Goal: Task Accomplishment & Management: Use online tool/utility

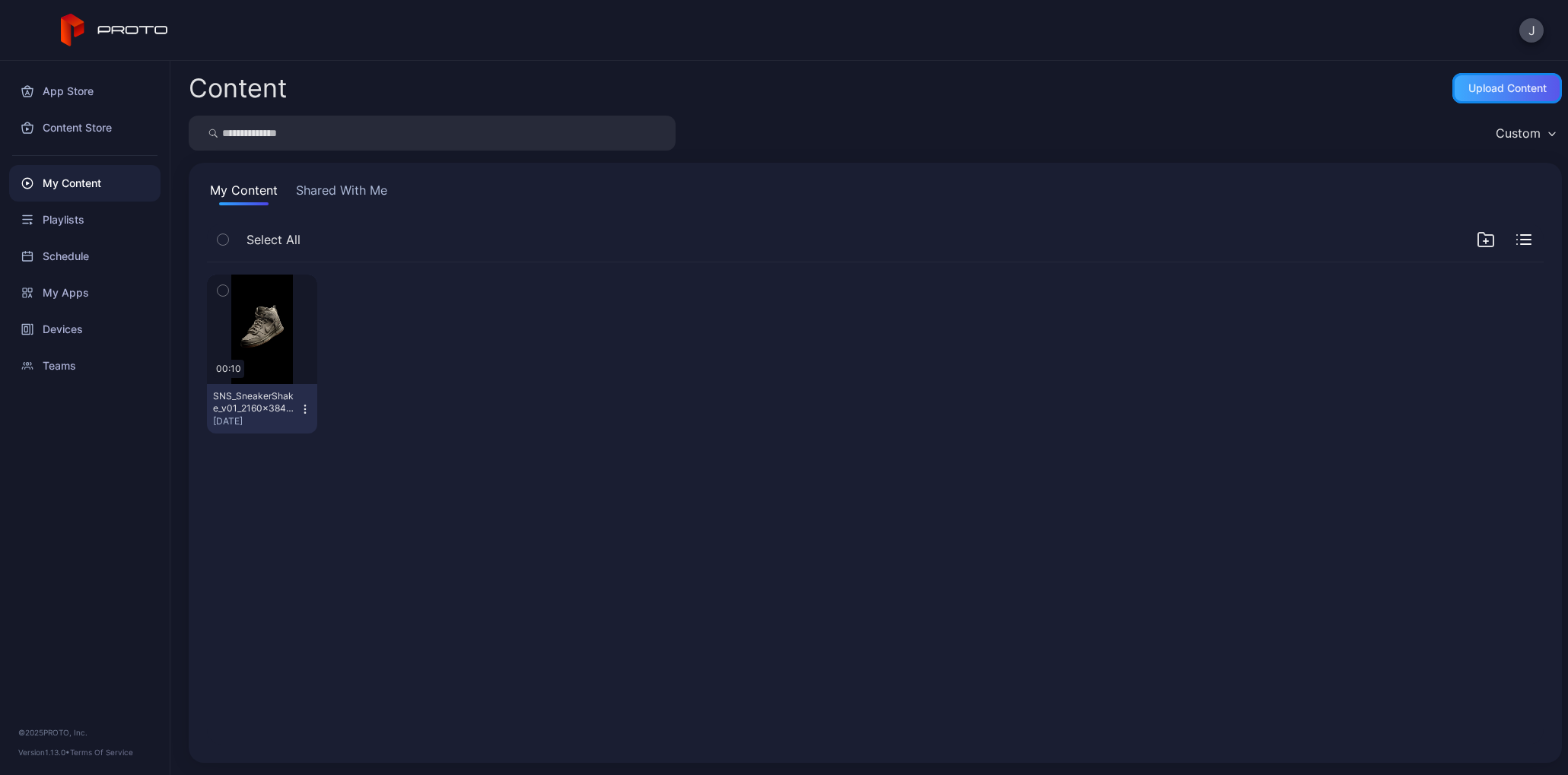
click at [1498, 102] on div "Upload Content" at bounding box center [1507, 87] width 109 height 30
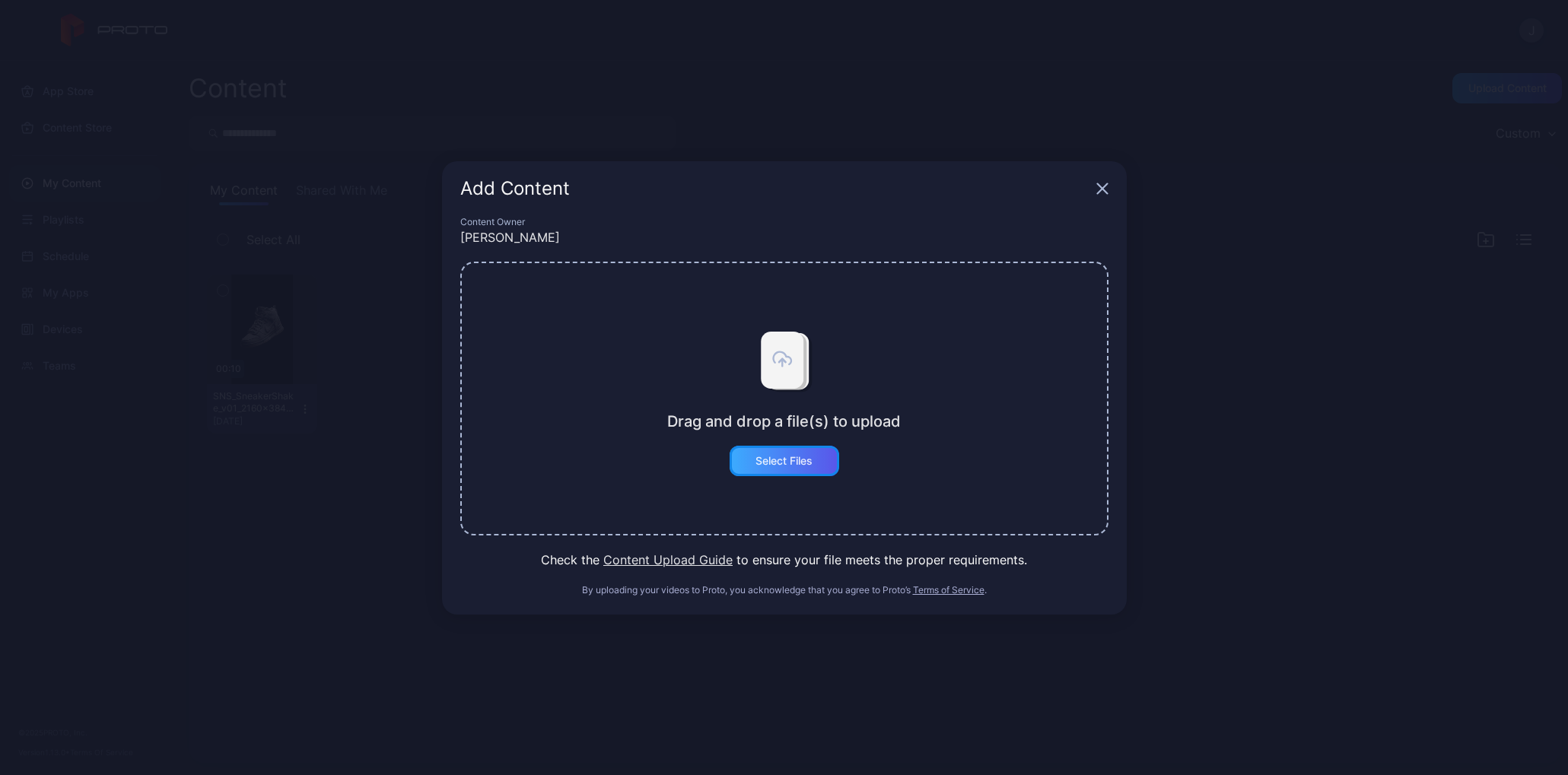
click at [795, 465] on div "Select Files" at bounding box center [784, 460] width 57 height 12
click at [669, 559] on button "Content Upload Guide" at bounding box center [668, 560] width 129 height 18
click at [1108, 185] on icon "button" at bounding box center [1102, 188] width 12 height 12
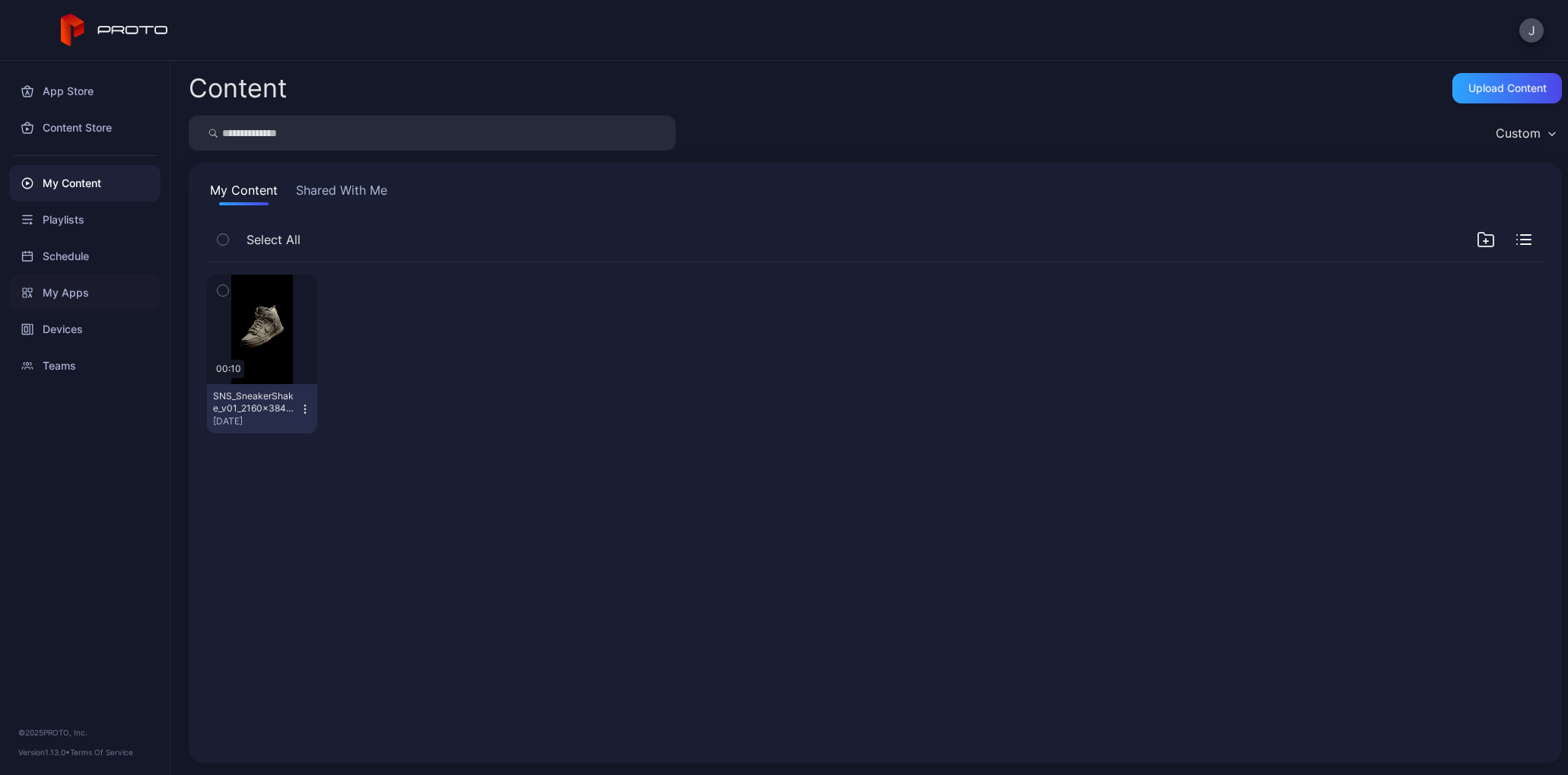
click at [79, 300] on div "My Apps" at bounding box center [84, 293] width 151 height 37
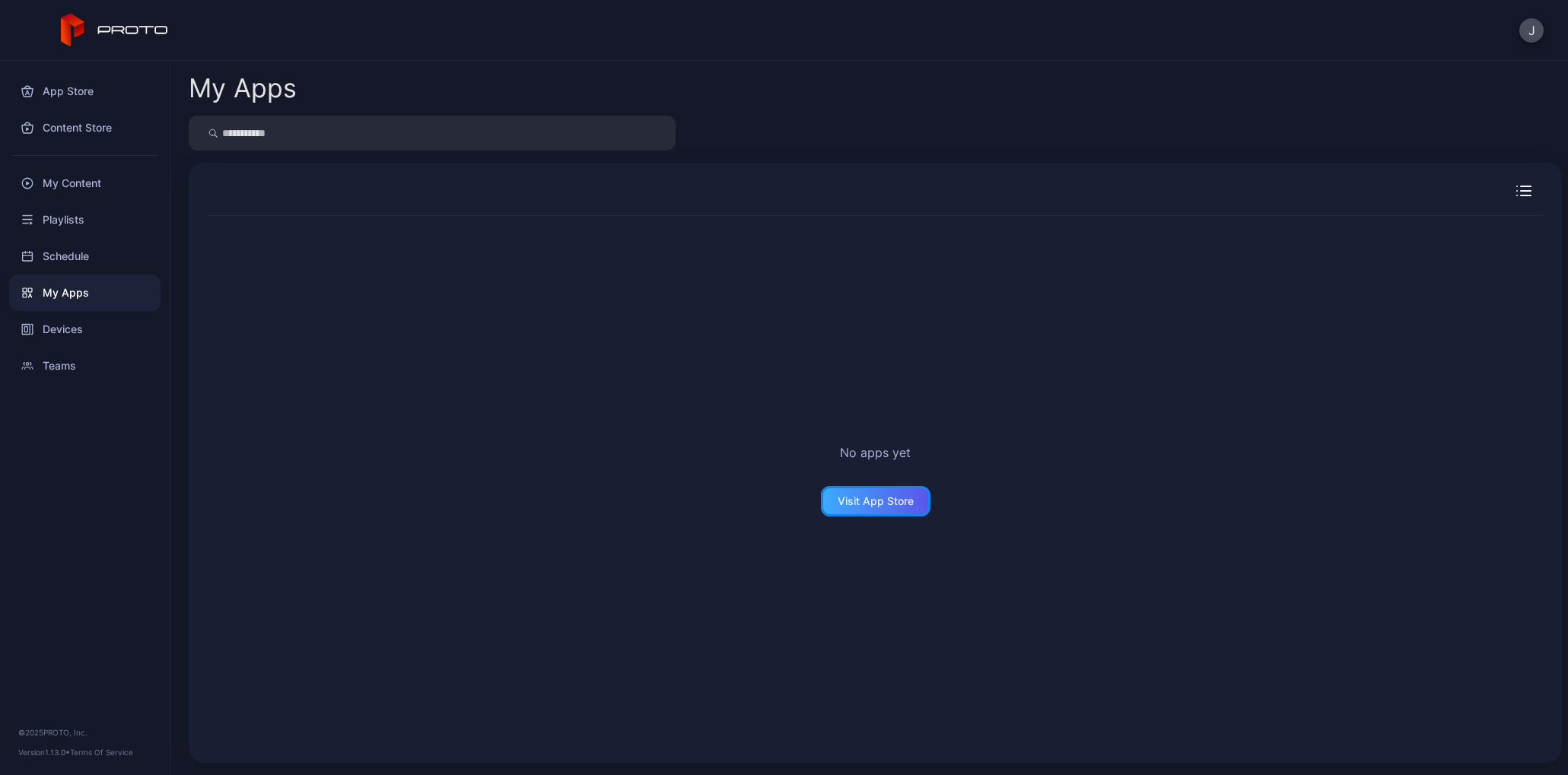
click at [860, 489] on div "Visit App Store" at bounding box center [876, 501] width 109 height 30
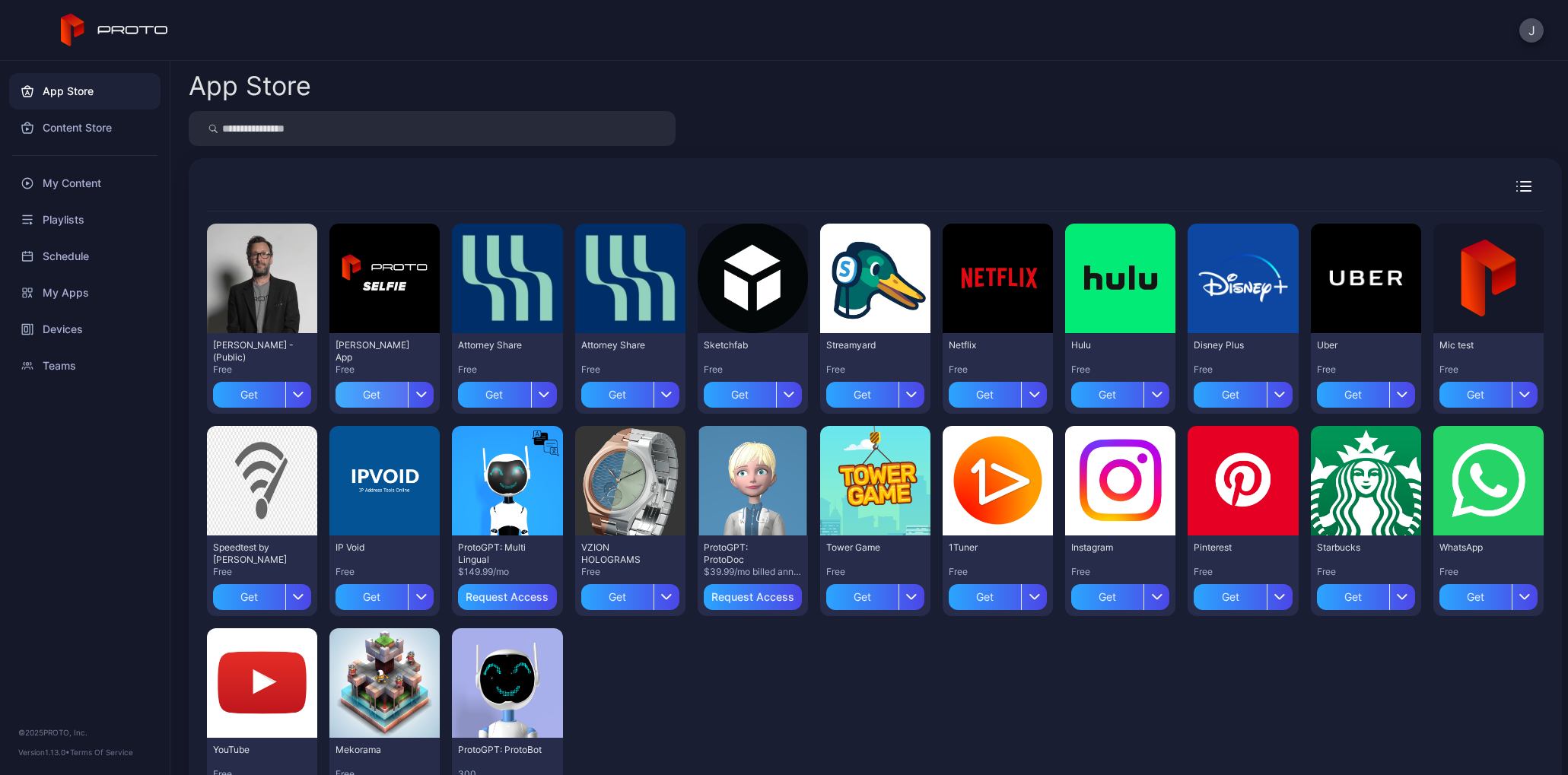
click at [400, 406] on div "Get" at bounding box center [371, 395] width 73 height 26
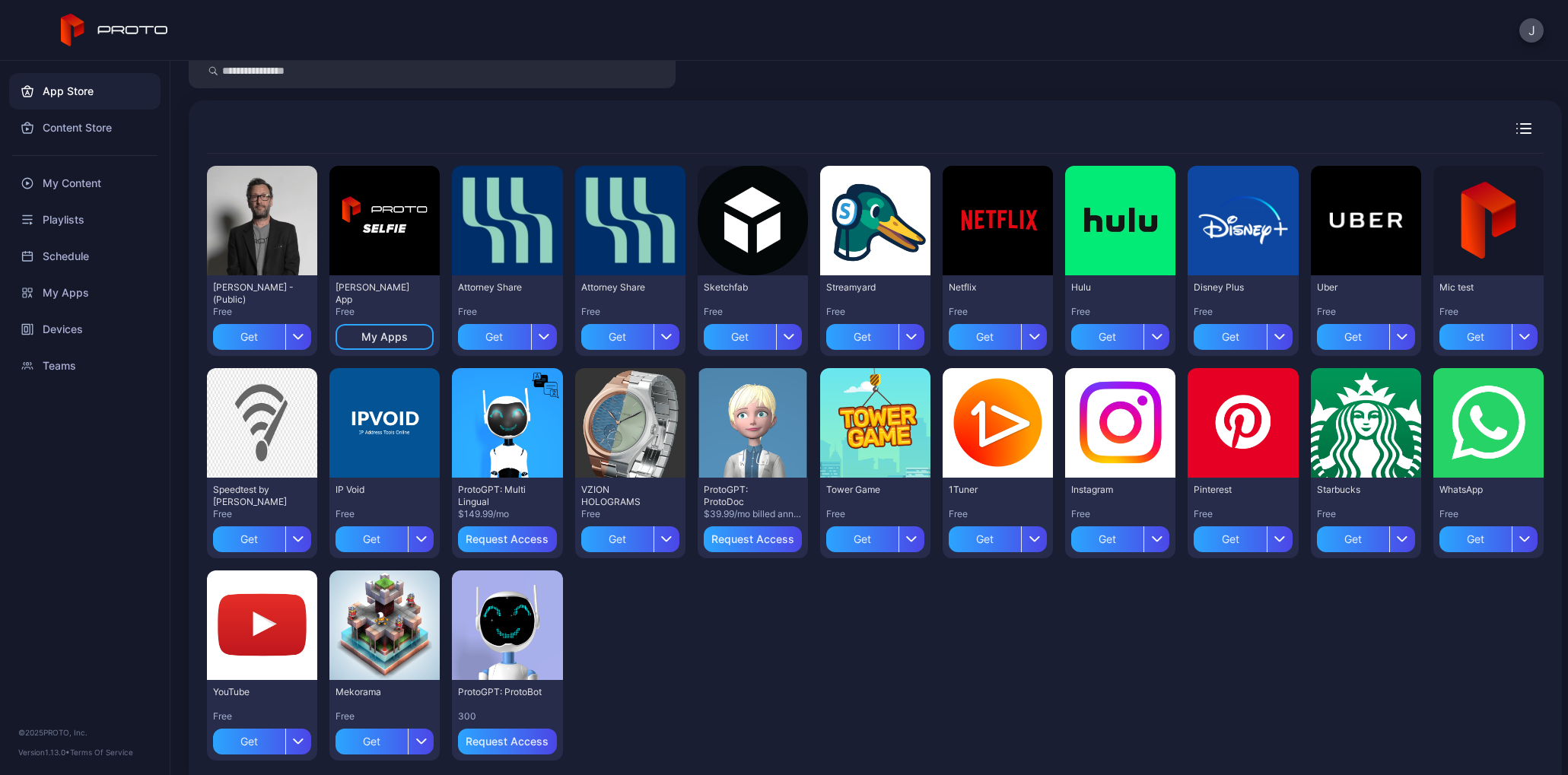
scroll to position [86, 0]
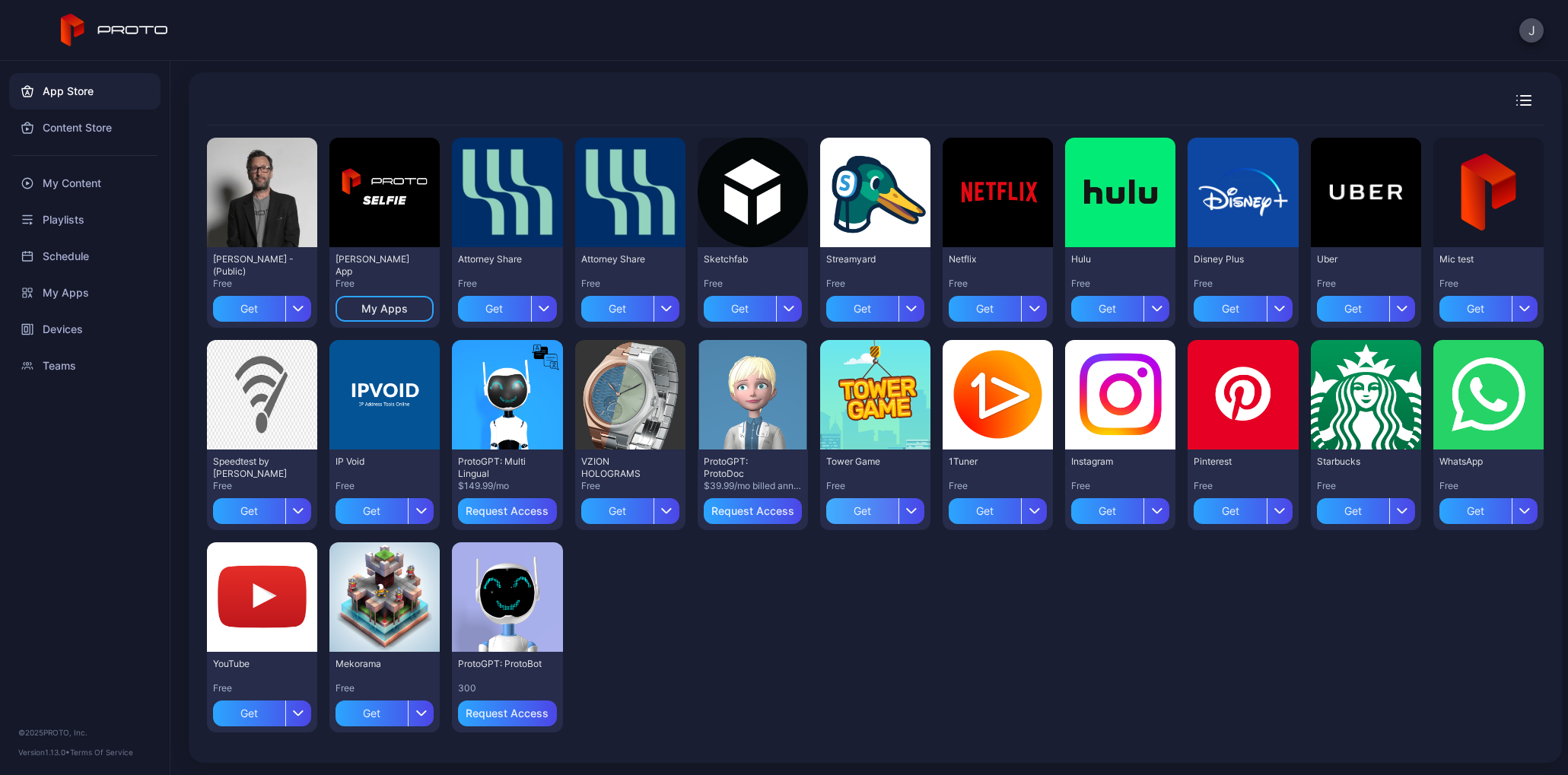
click at [899, 516] on div "Get" at bounding box center [862, 512] width 73 height 26
click at [408, 711] on div "Get" at bounding box center [371, 714] width 73 height 26
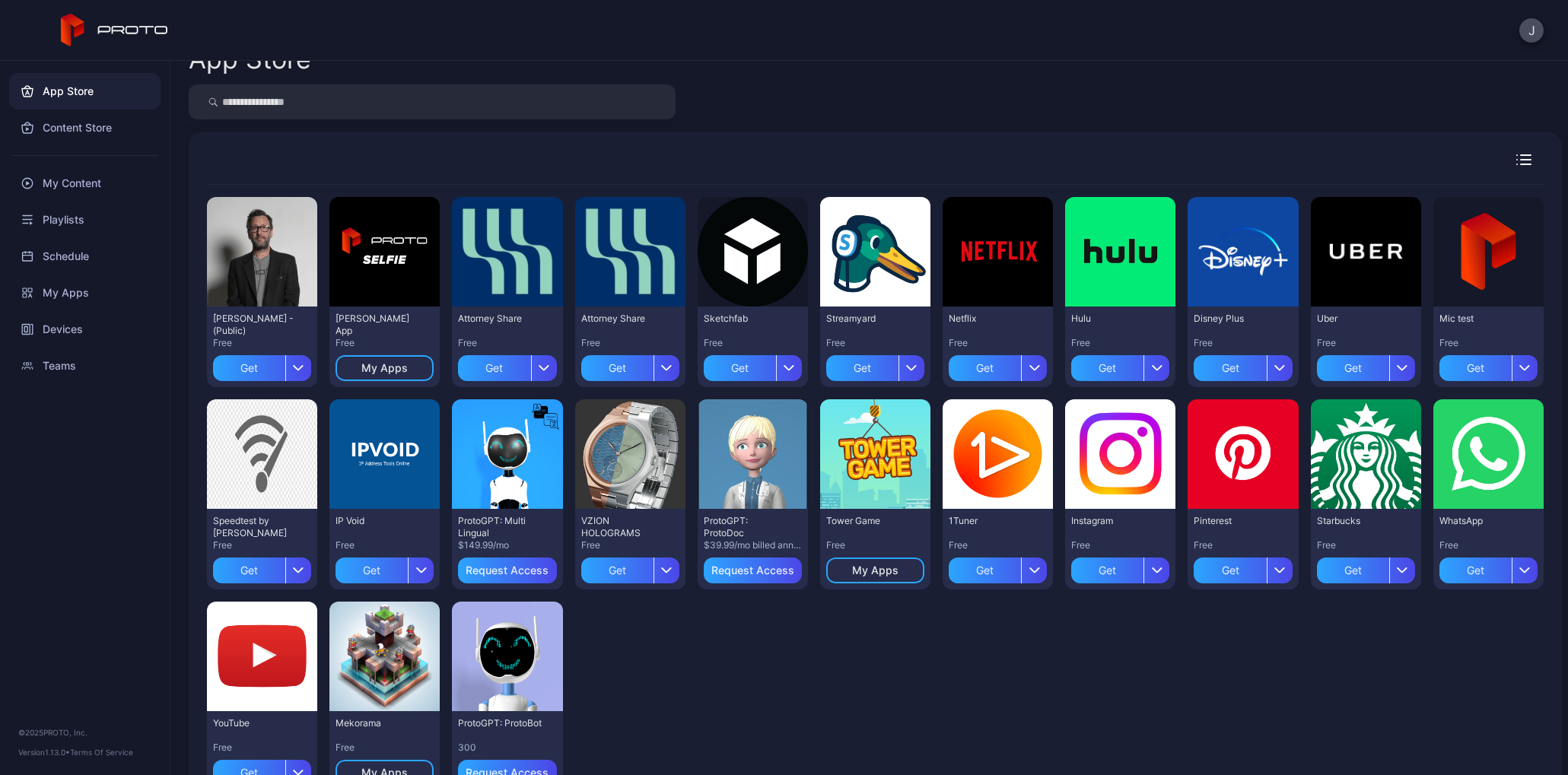
scroll to position [0, 0]
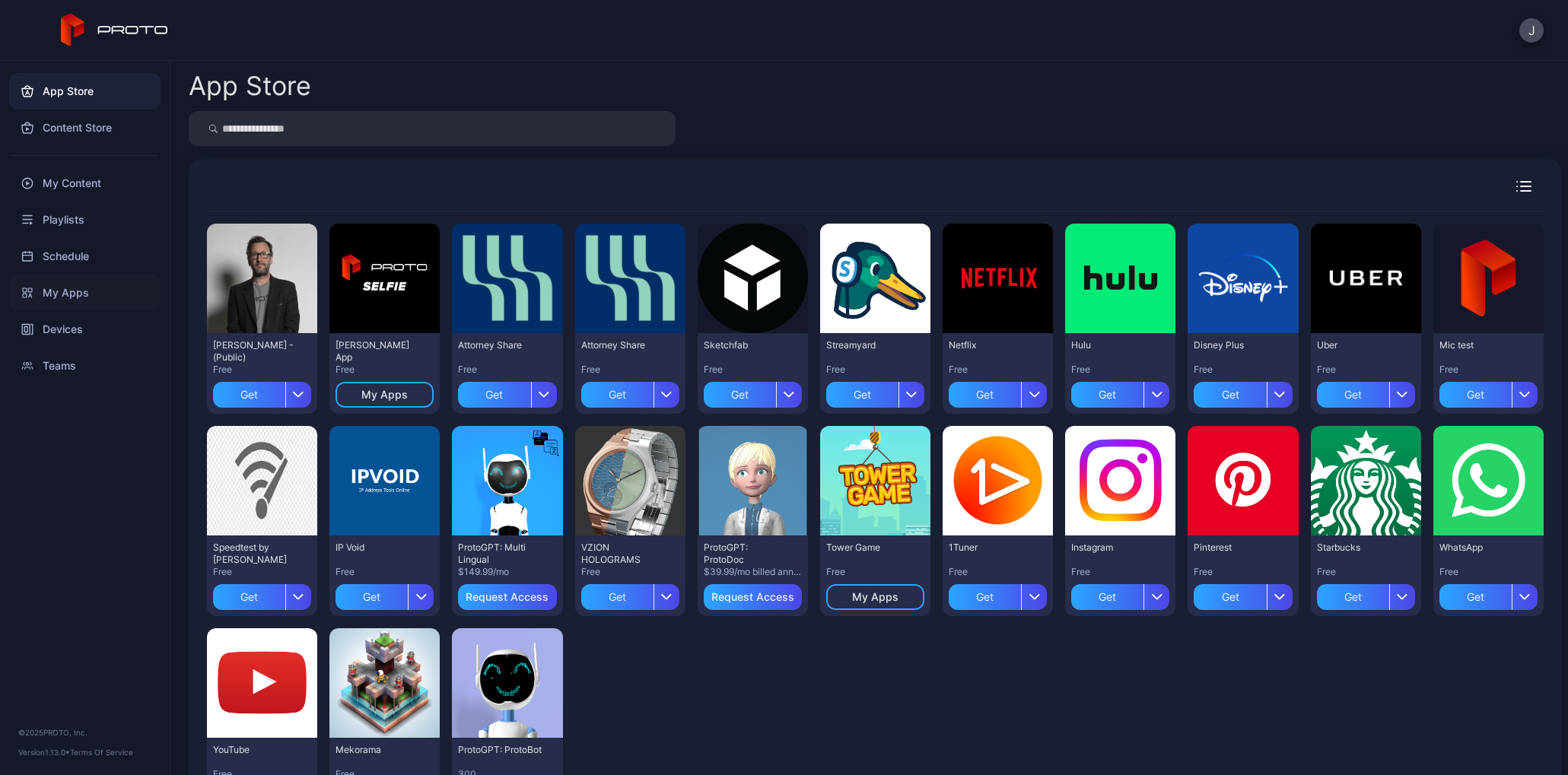
click at [79, 297] on div "My Apps" at bounding box center [84, 293] width 151 height 37
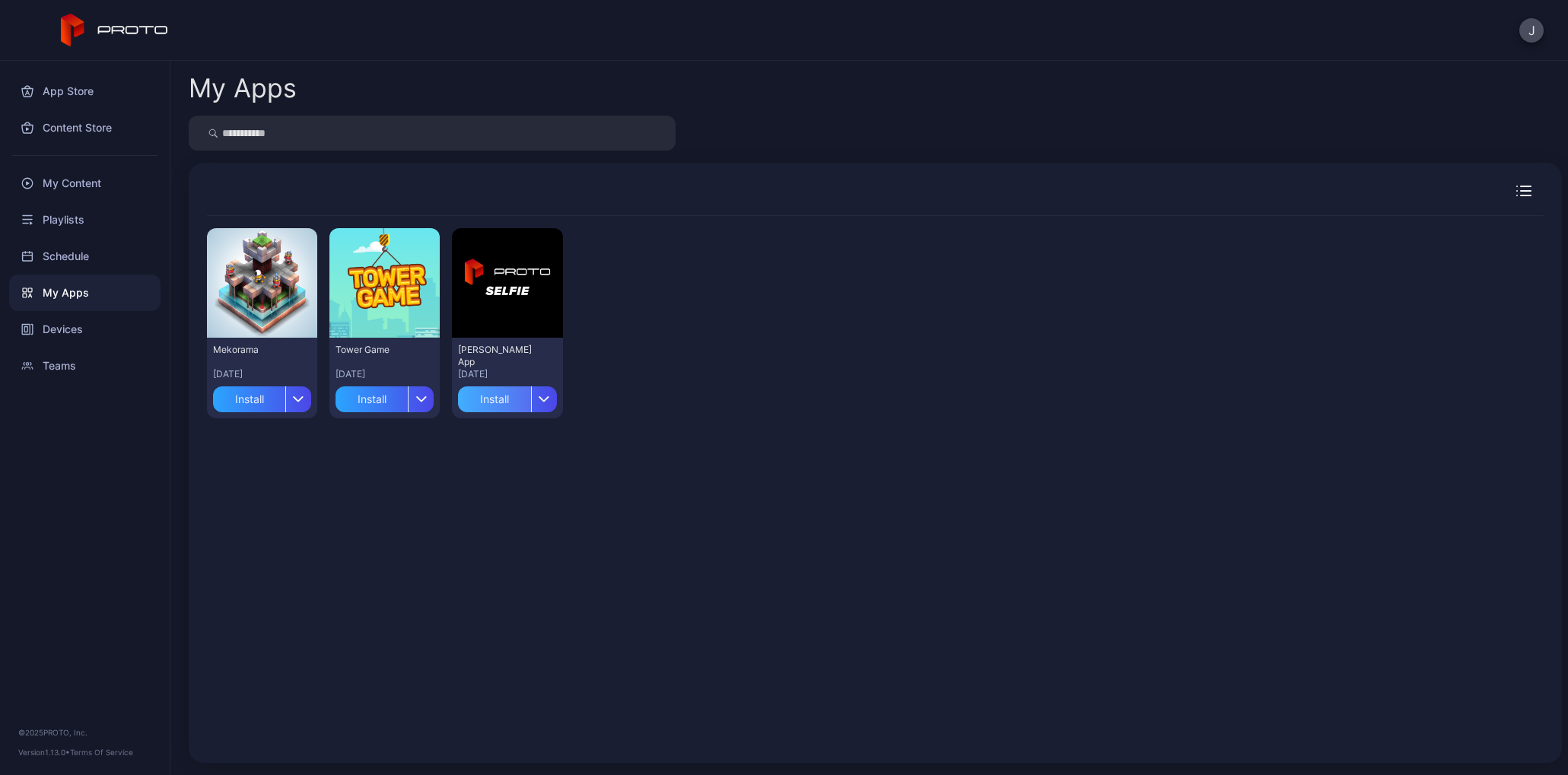
click at [521, 398] on div "Install" at bounding box center [494, 400] width 73 height 26
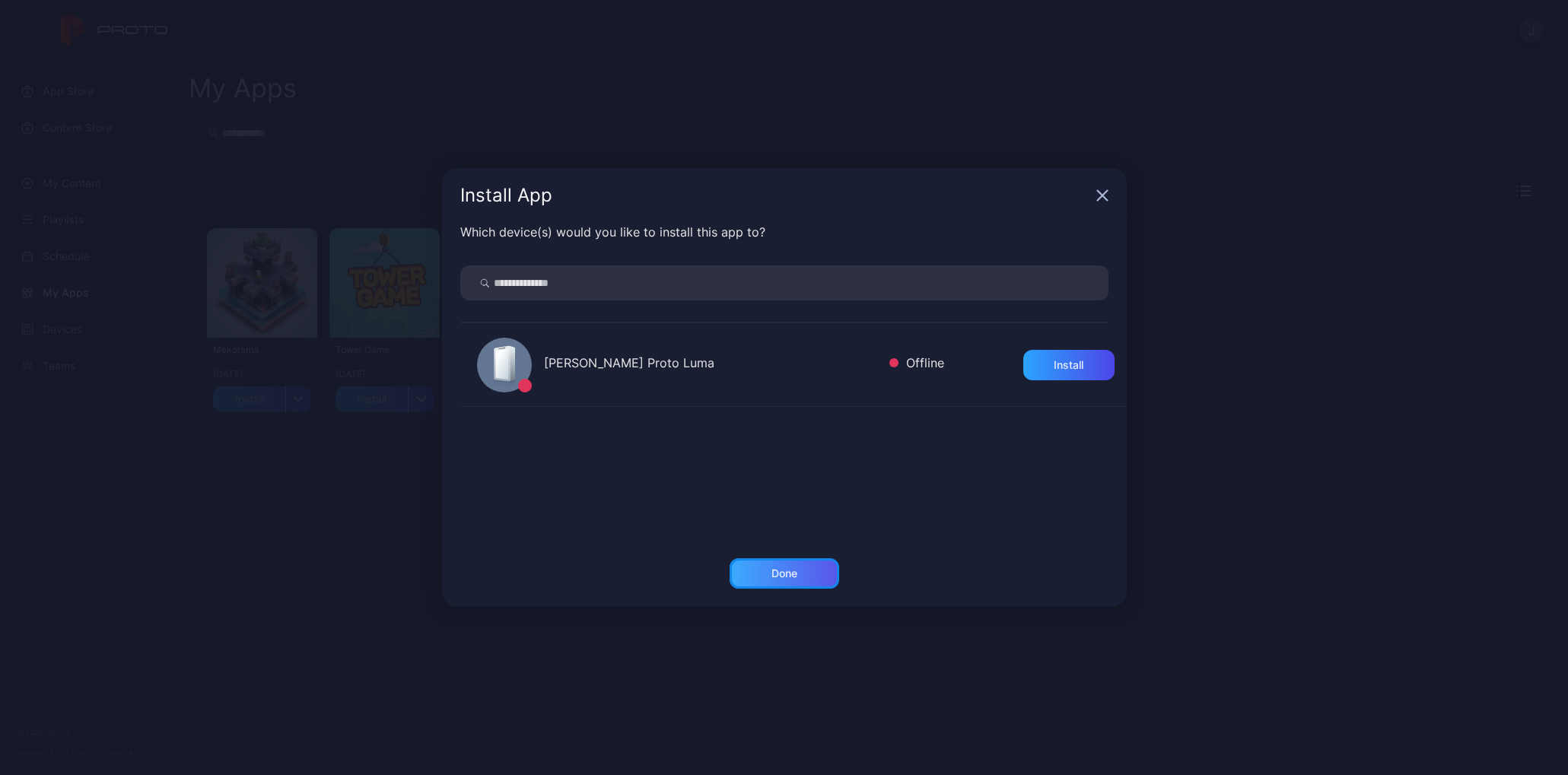
click at [763, 567] on div "Done" at bounding box center [784, 573] width 109 height 30
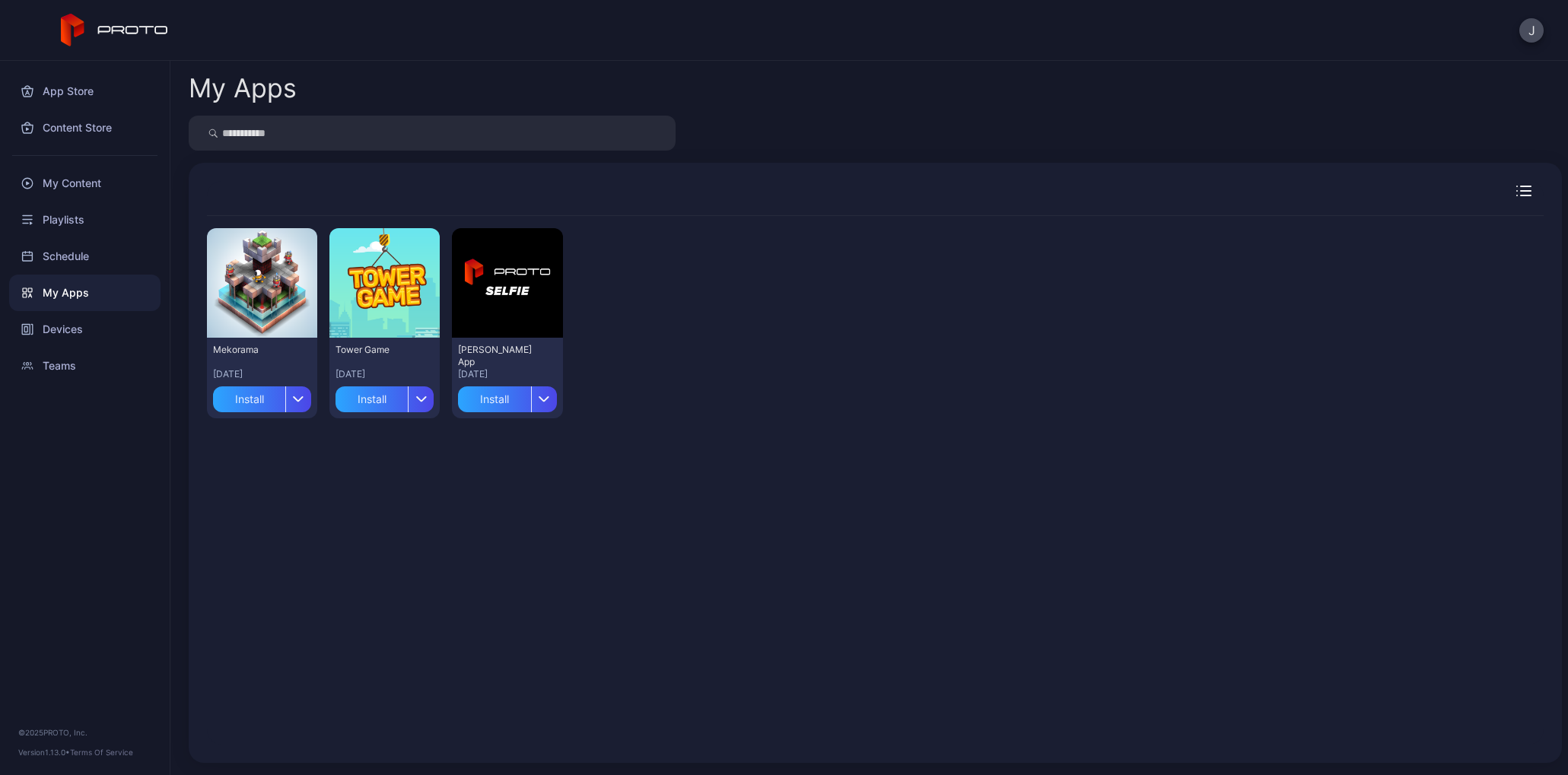
click at [1213, 395] on div "Preview Mekorama [DATE] Install [GEOGRAPHIC_DATA] Game [DATE] Install Preview […" at bounding box center [876, 323] width 1337 height 215
click at [530, 392] on div "Install" at bounding box center [494, 400] width 73 height 26
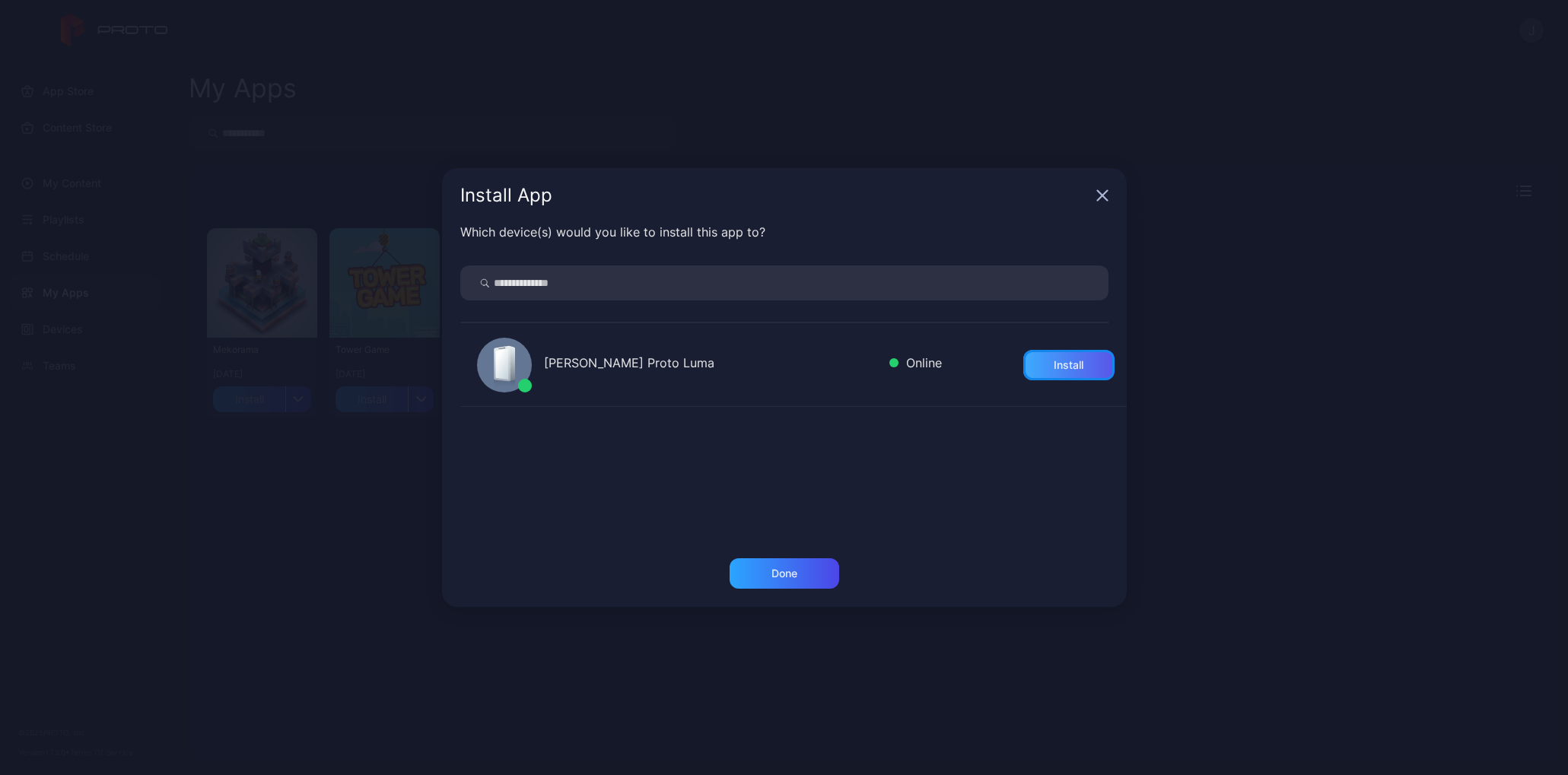
click at [1054, 369] on div "Install" at bounding box center [1068, 365] width 29 height 12
click at [774, 568] on div "Done" at bounding box center [784, 573] width 26 height 12
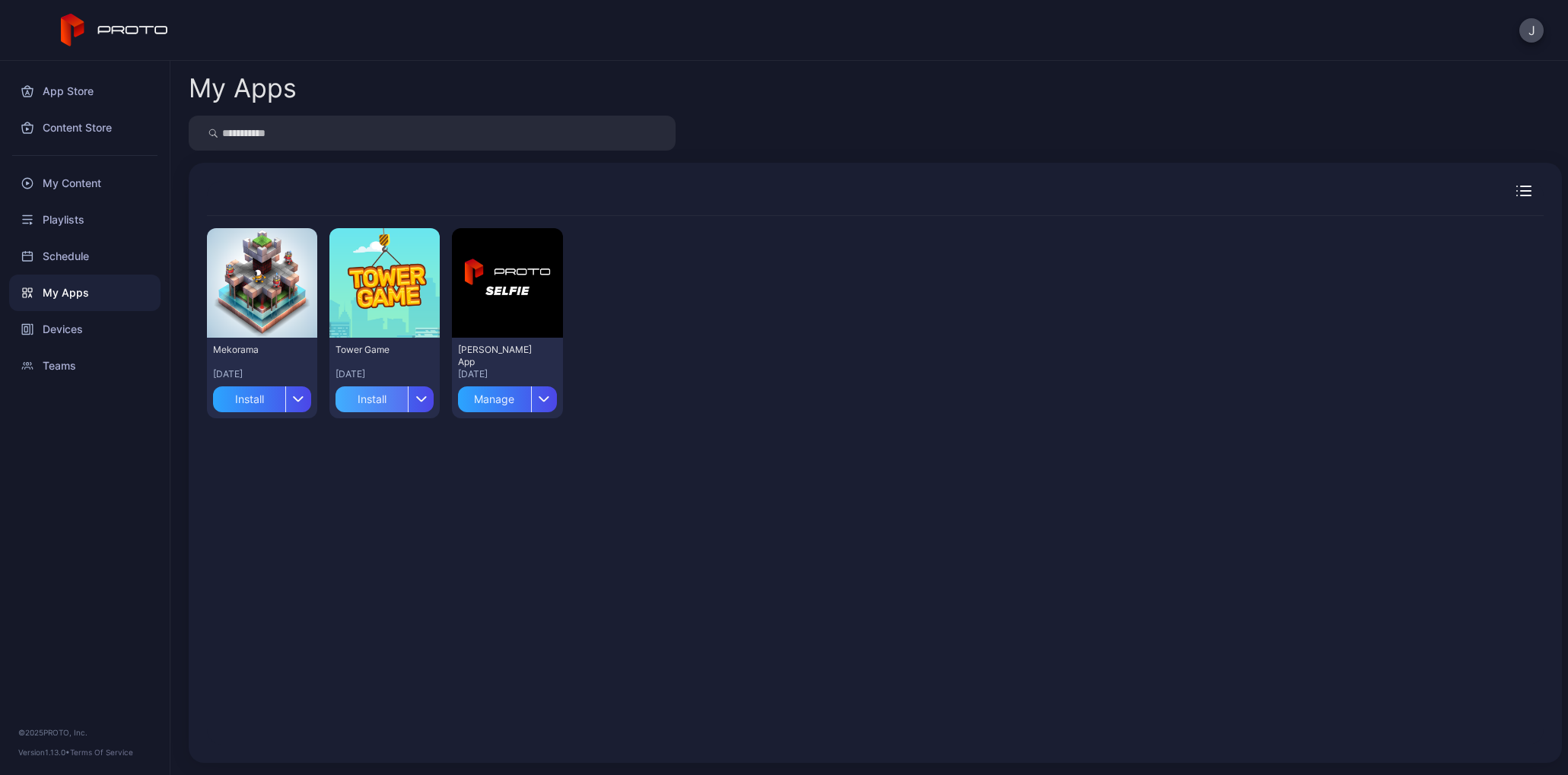
click at [383, 405] on div "Install" at bounding box center [371, 400] width 73 height 26
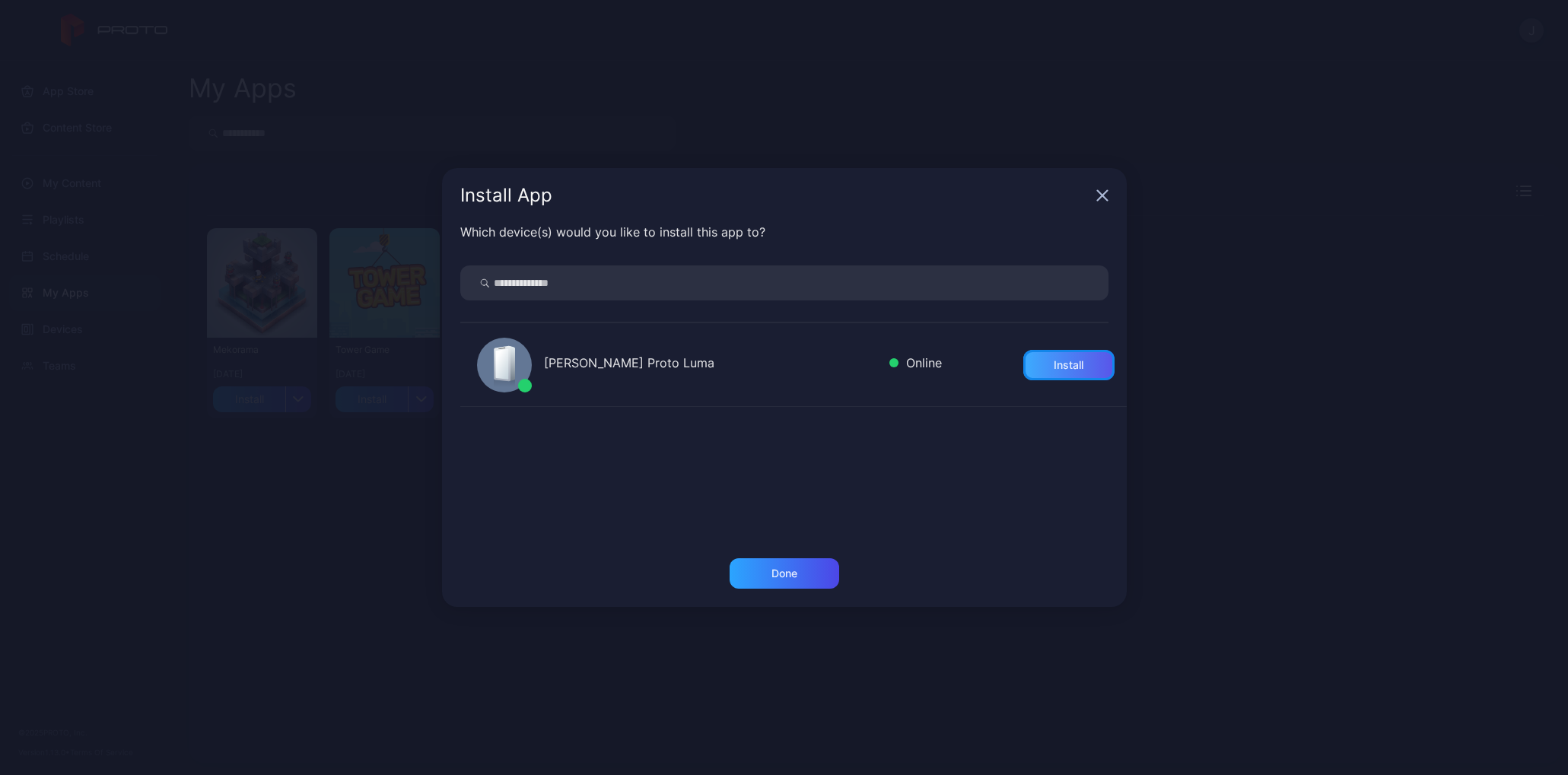
click at [1054, 365] on div "Install" at bounding box center [1068, 365] width 29 height 12
click at [788, 570] on div "Done" at bounding box center [784, 573] width 26 height 12
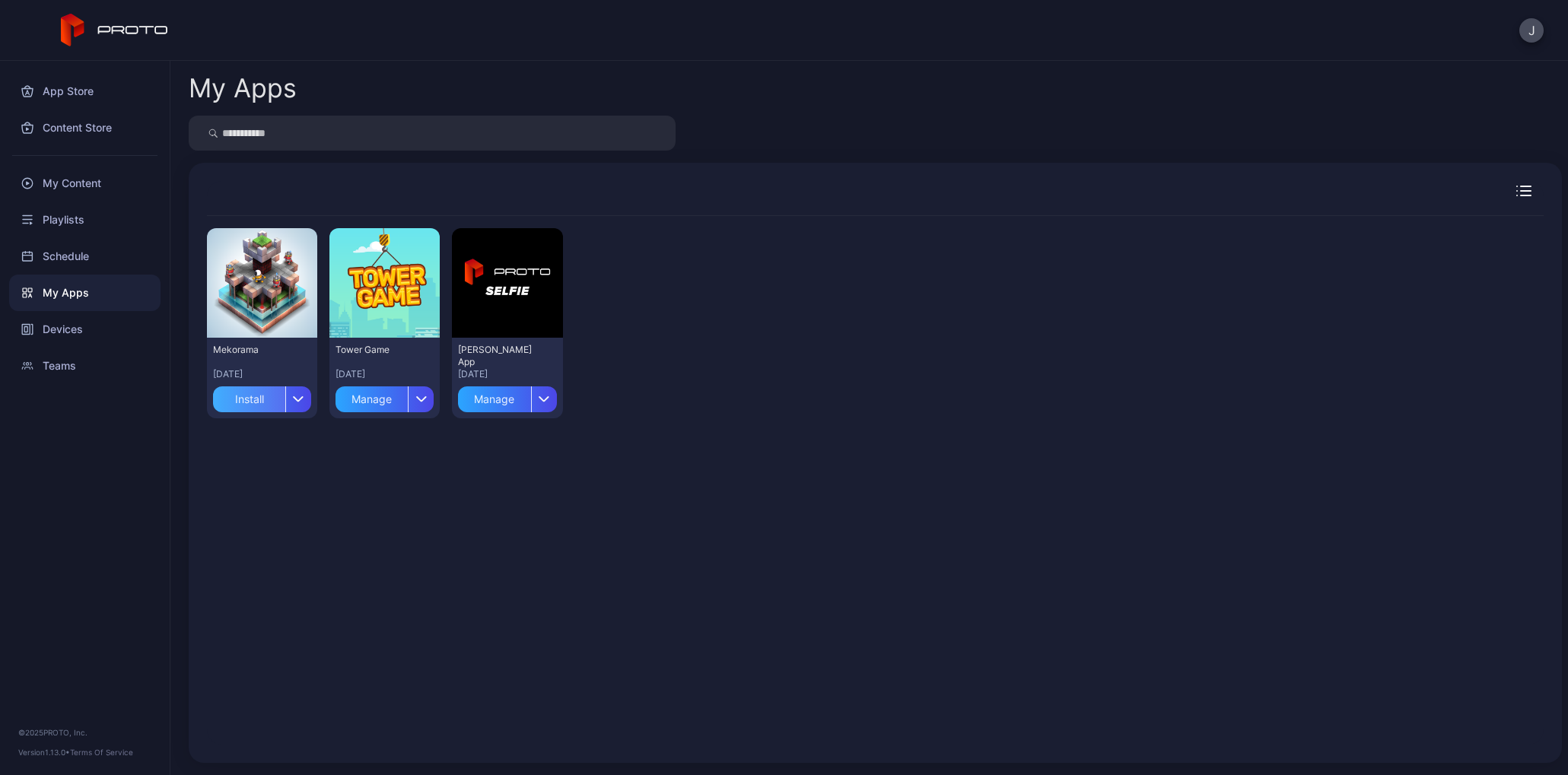
click at [252, 401] on div "Install" at bounding box center [249, 400] width 73 height 26
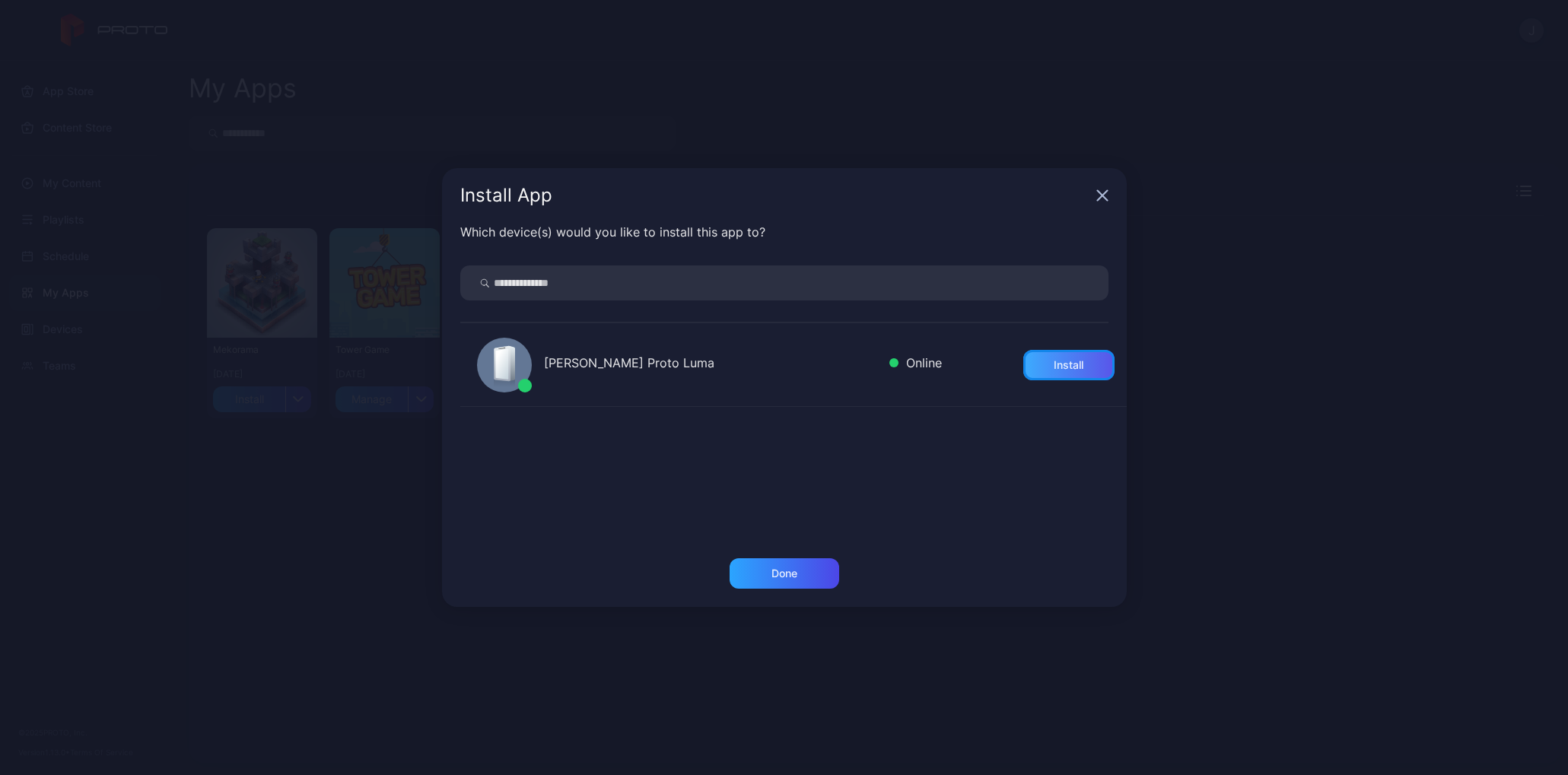
click at [1054, 362] on div "Install" at bounding box center [1068, 365] width 29 height 12
click at [775, 575] on div "Done" at bounding box center [784, 573] width 26 height 12
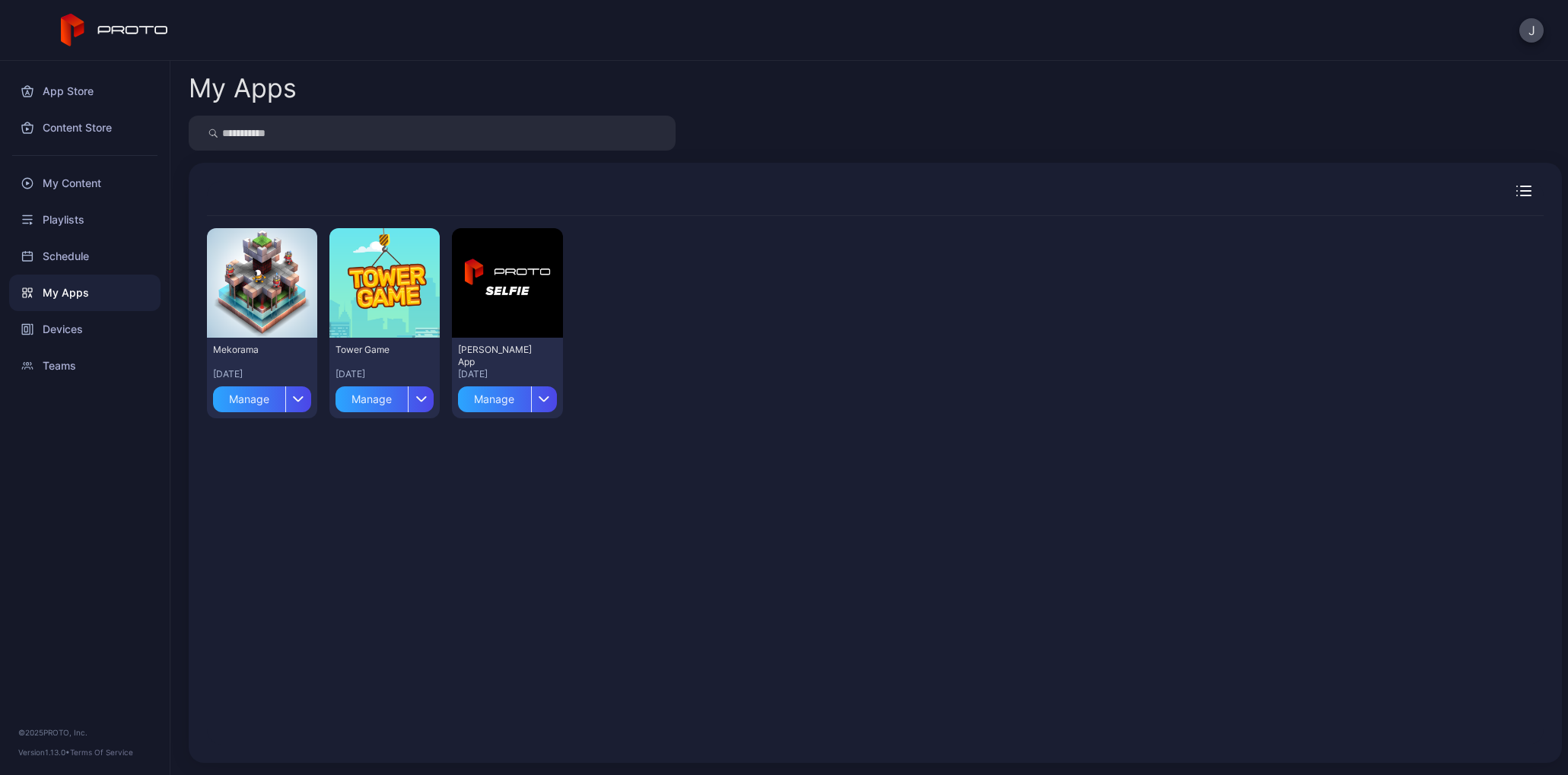
click at [1075, 108] on div "My Apps Preview Mekorama [DATE] Manage [GEOGRAPHIC_DATA] Game [DATE] Manage Pre…" at bounding box center [869, 418] width 1397 height 714
click at [95, 103] on div "App Store" at bounding box center [84, 91] width 151 height 37
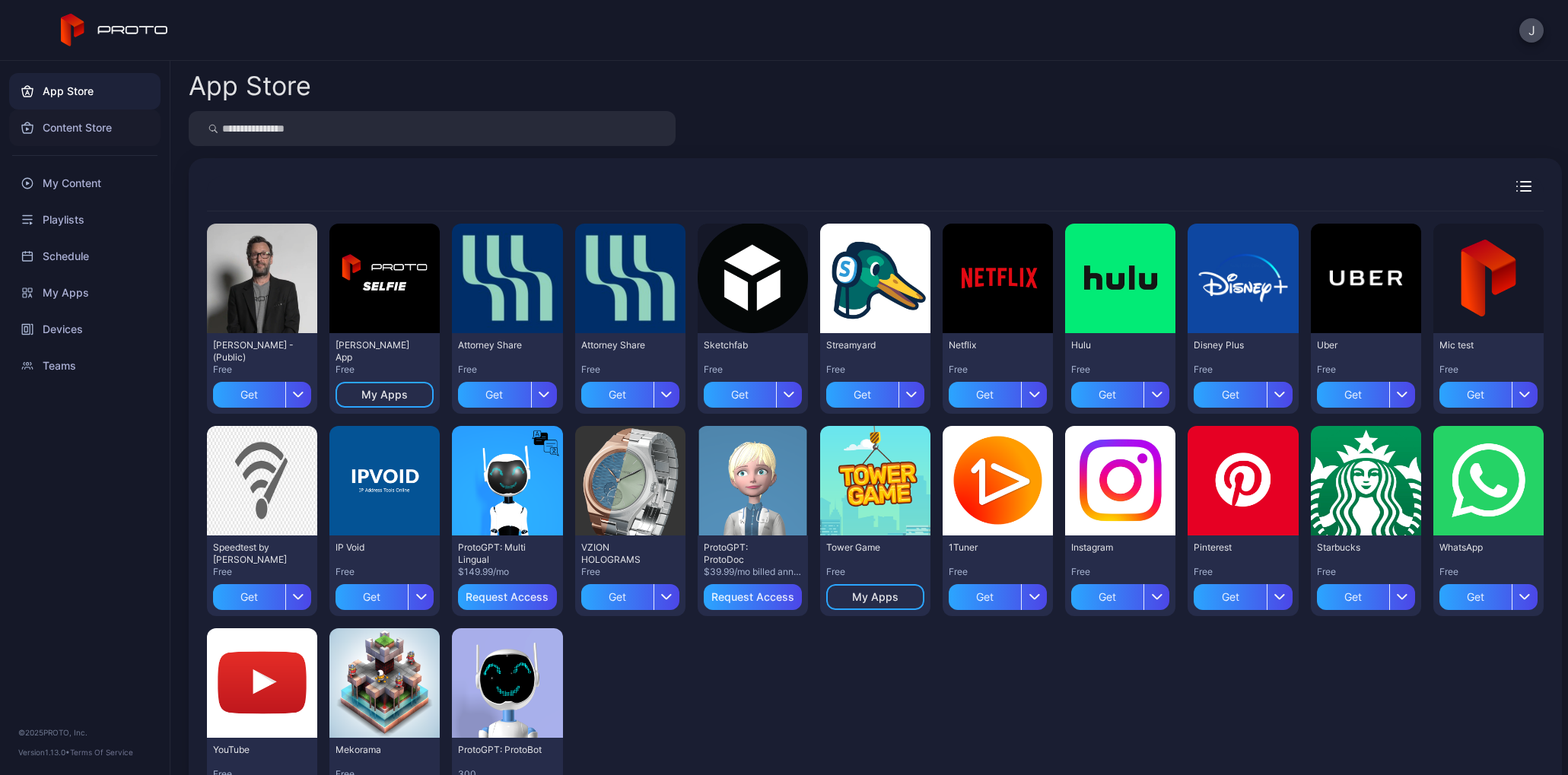
click at [83, 135] on div "Content Store" at bounding box center [84, 127] width 151 height 37
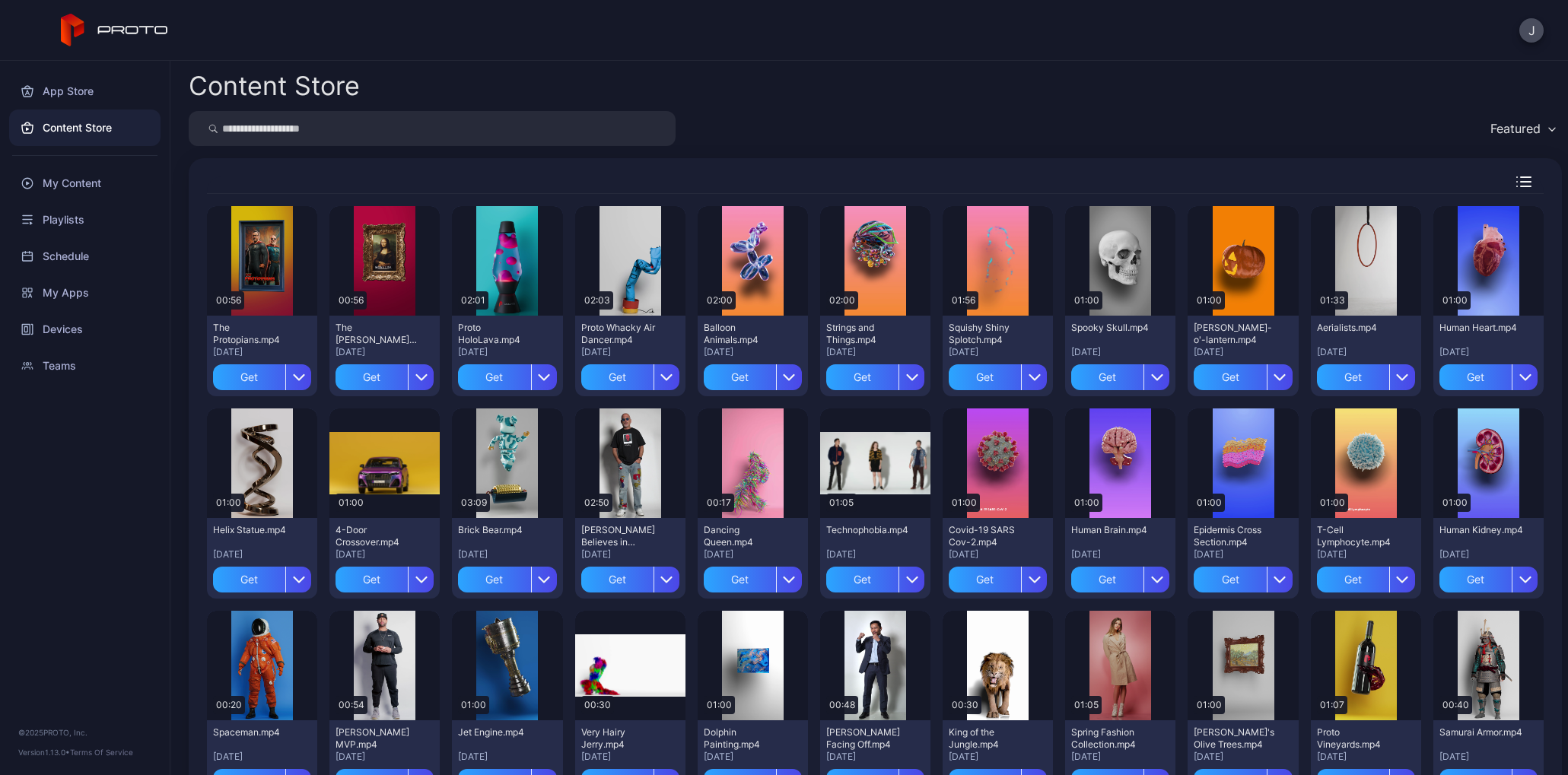
click at [293, 118] on input "search" at bounding box center [432, 128] width 487 height 35
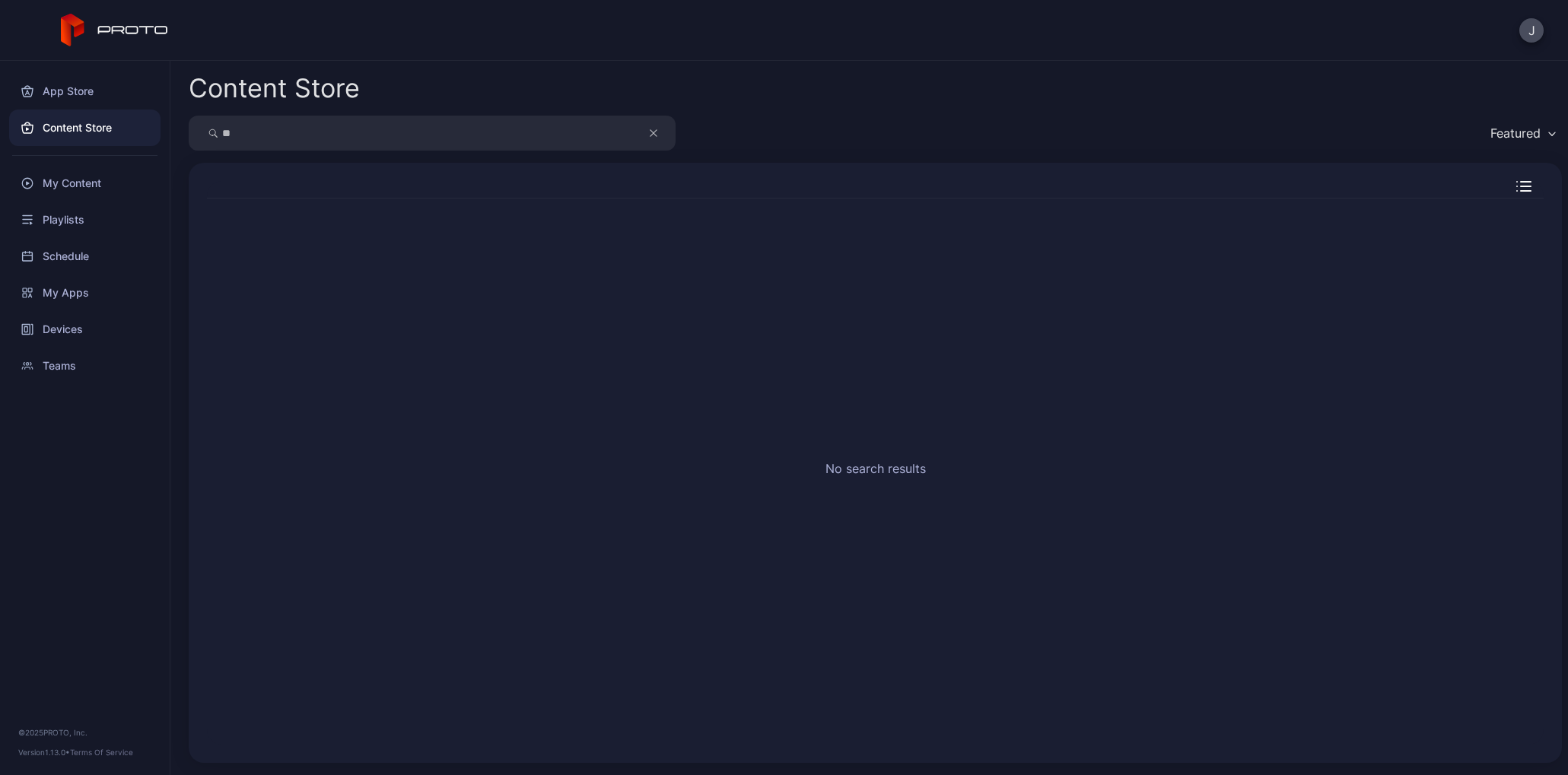
type input "*"
click at [1020, 144] on div "Featured" at bounding box center [875, 133] width 1374 height 35
click at [1042, 241] on div "No search results" at bounding box center [876, 471] width 1361 height 570
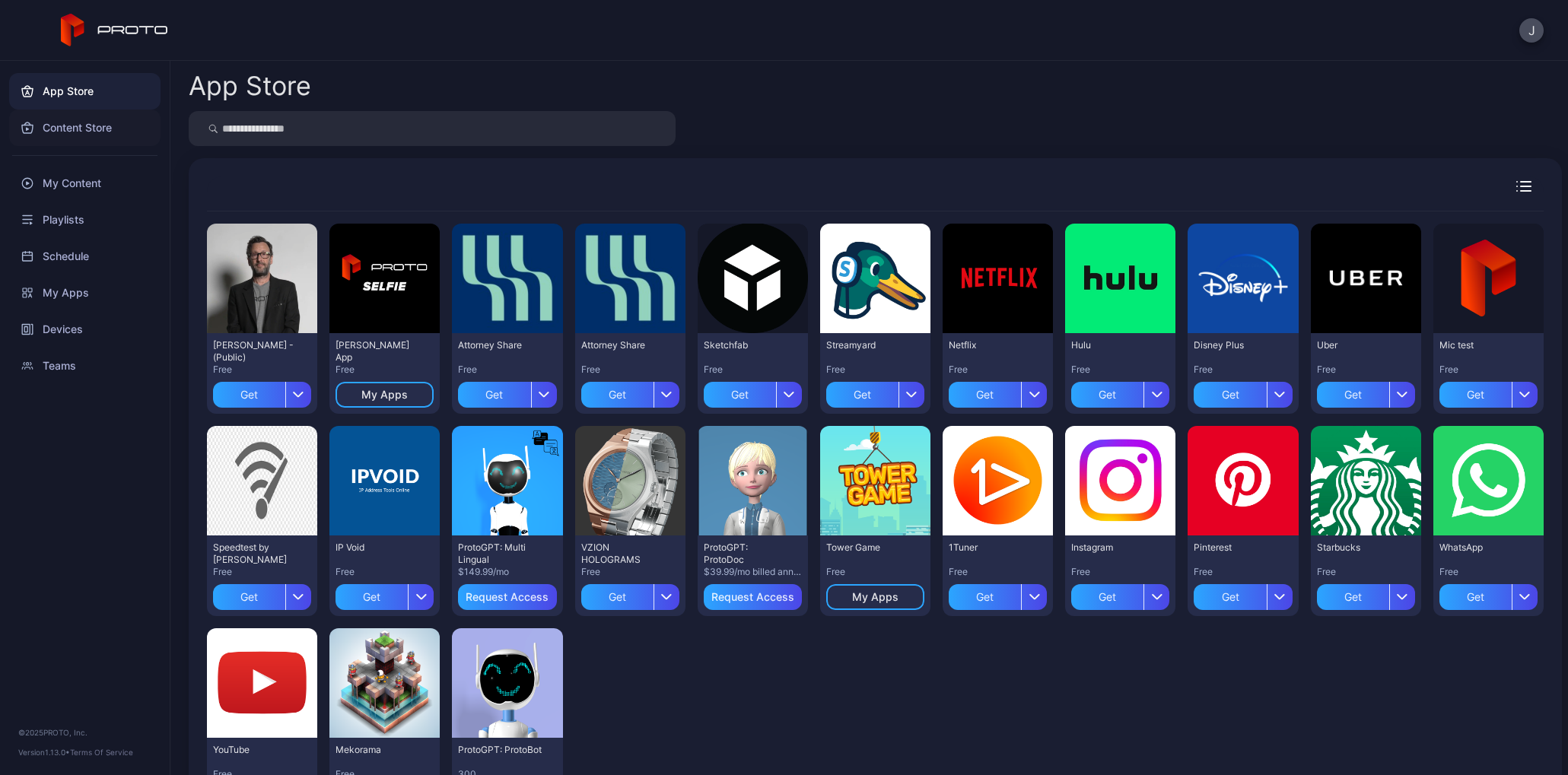
click at [102, 143] on div "Content Store" at bounding box center [84, 127] width 151 height 37
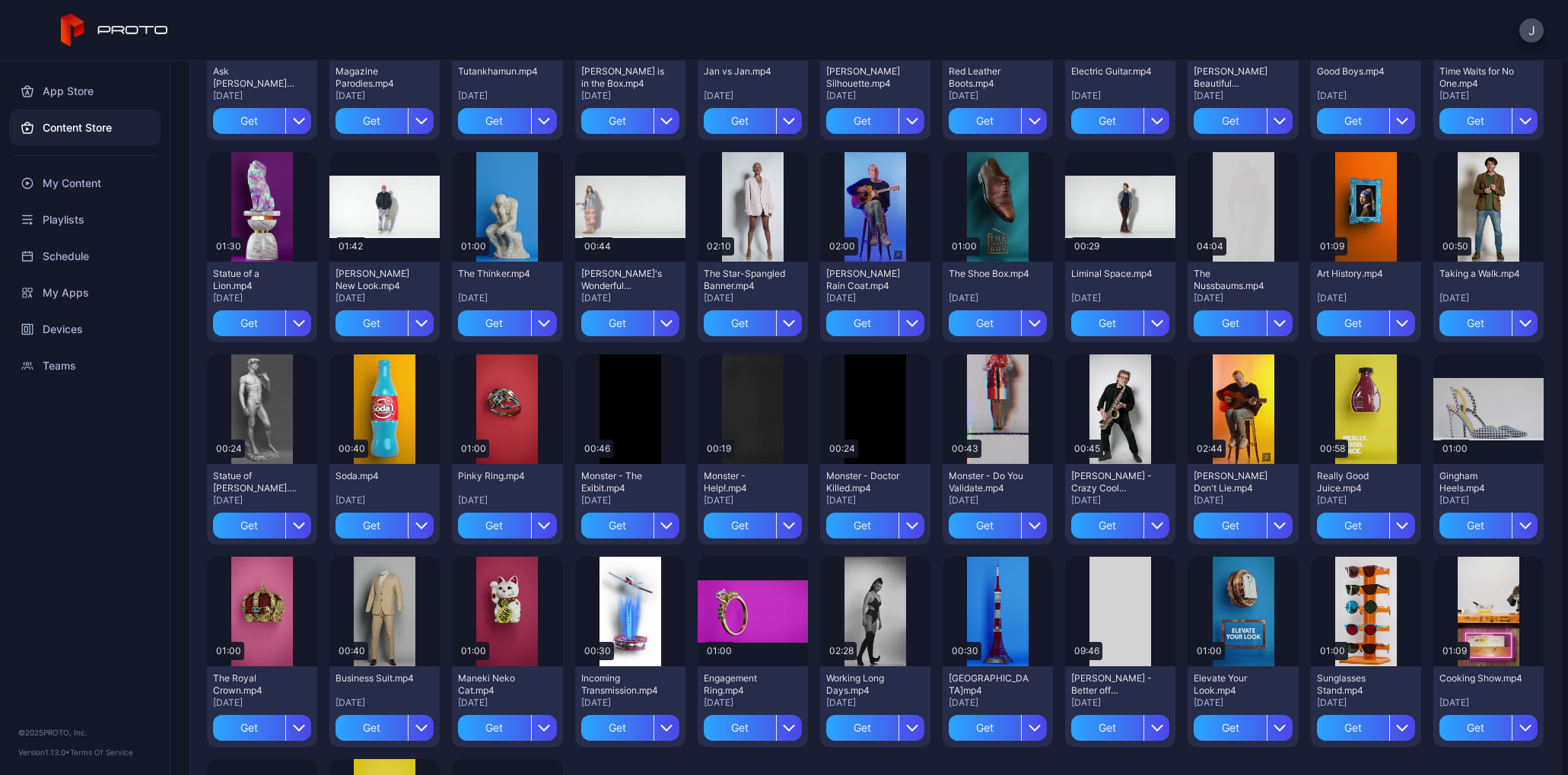
scroll to position [870, 0]
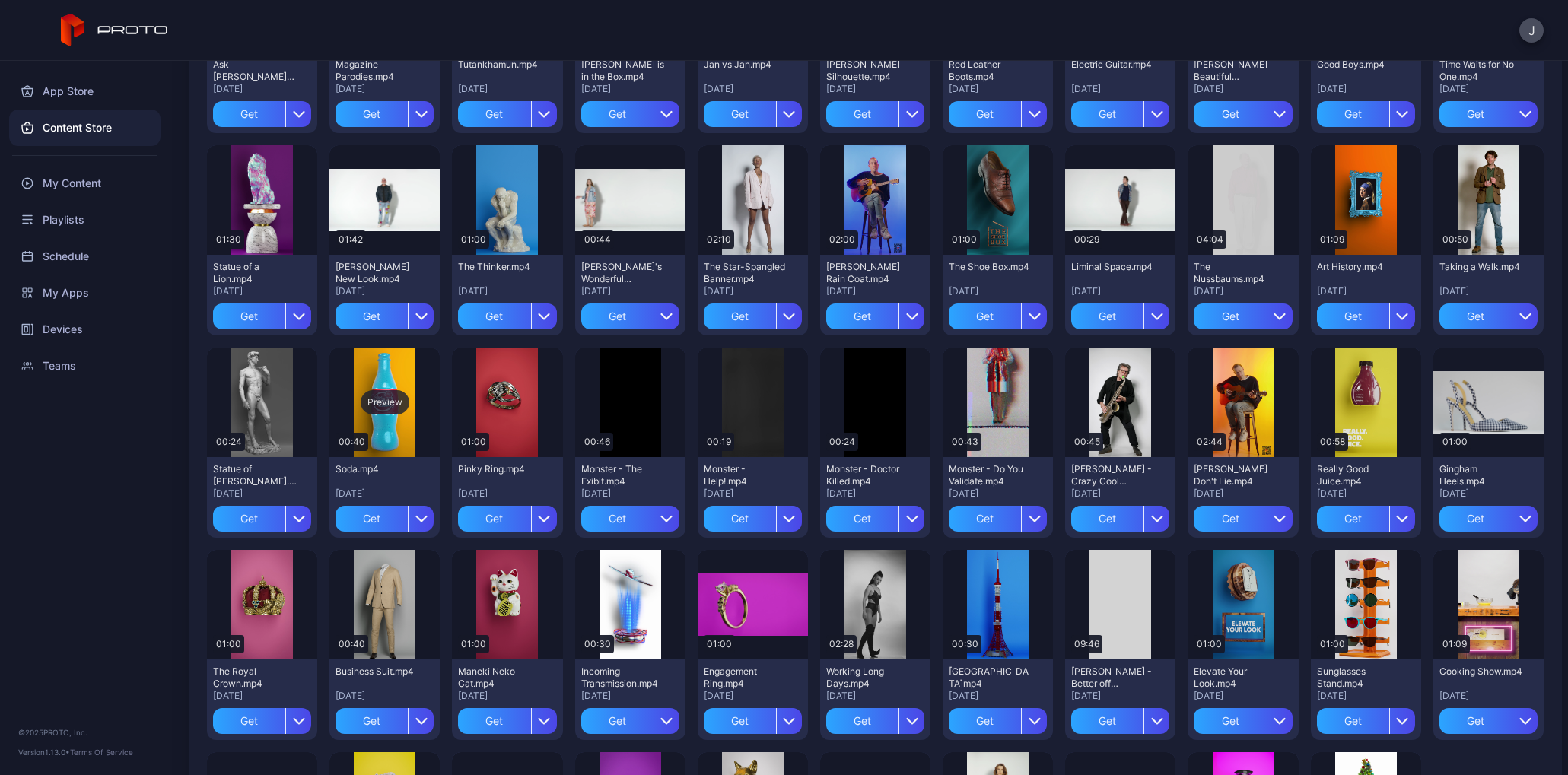
click at [409, 401] on div "Preview" at bounding box center [385, 402] width 49 height 24
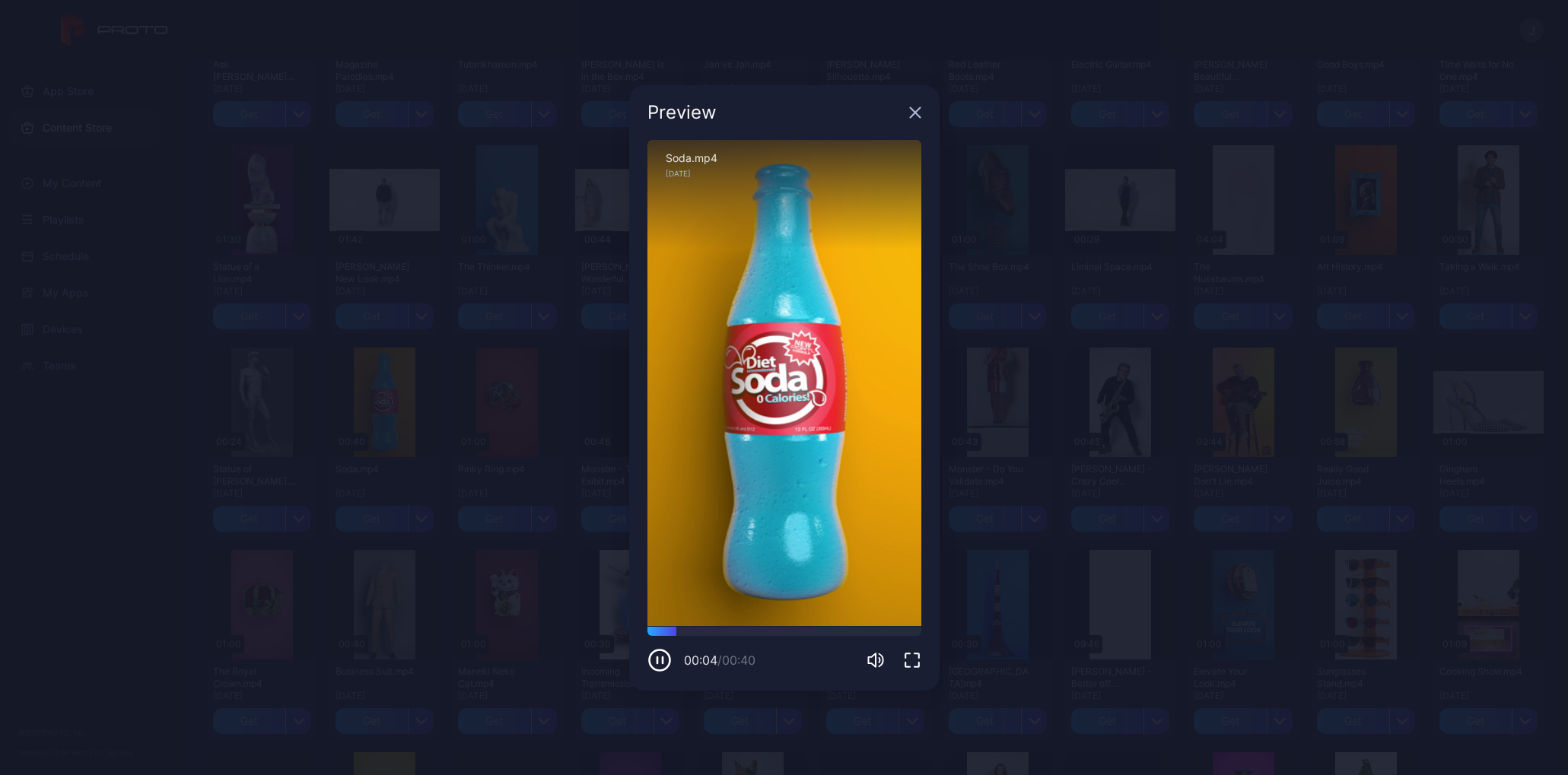
click at [917, 107] on icon "button" at bounding box center [915, 113] width 12 height 12
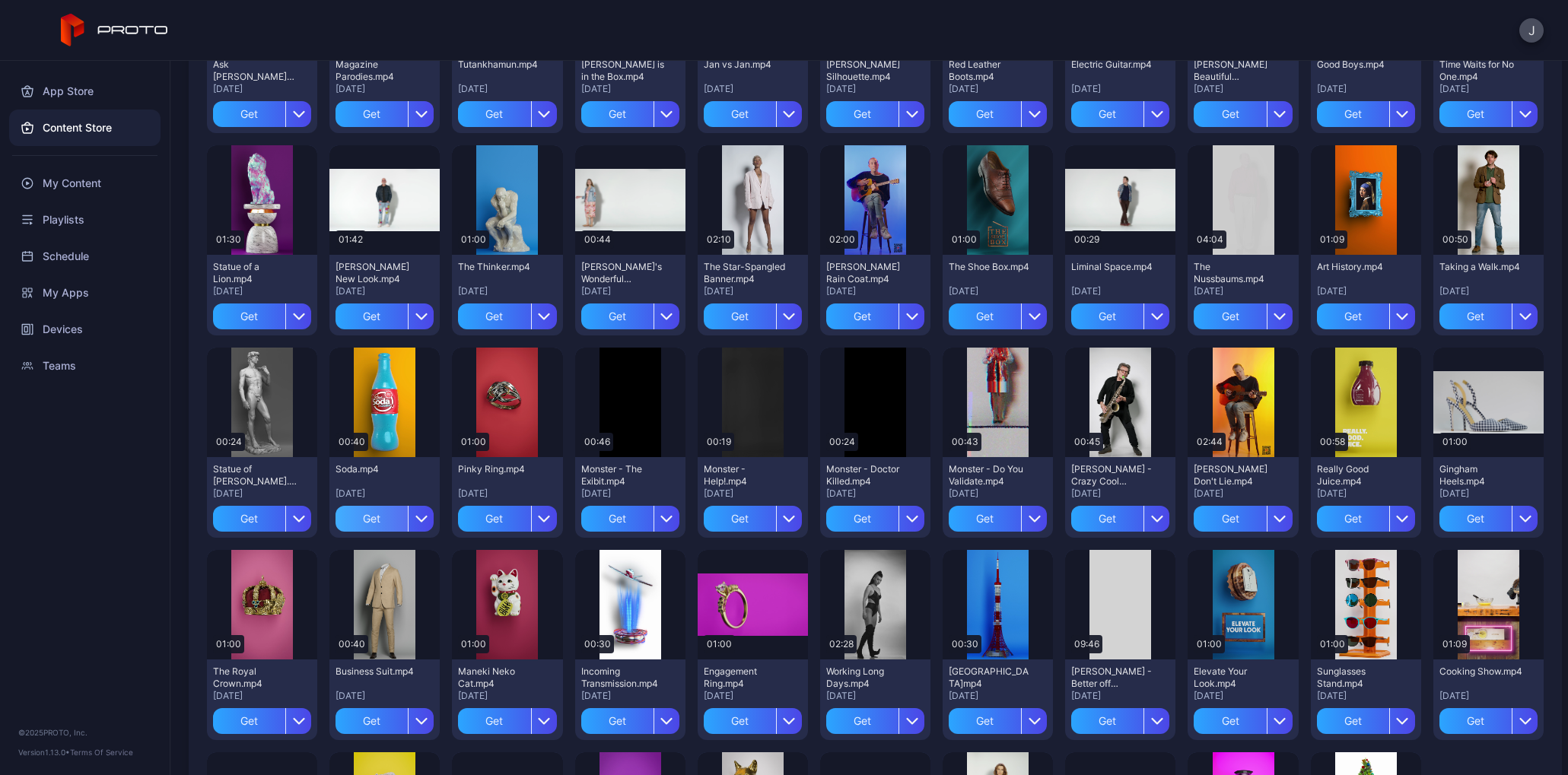
click at [408, 516] on div "Get" at bounding box center [371, 519] width 73 height 26
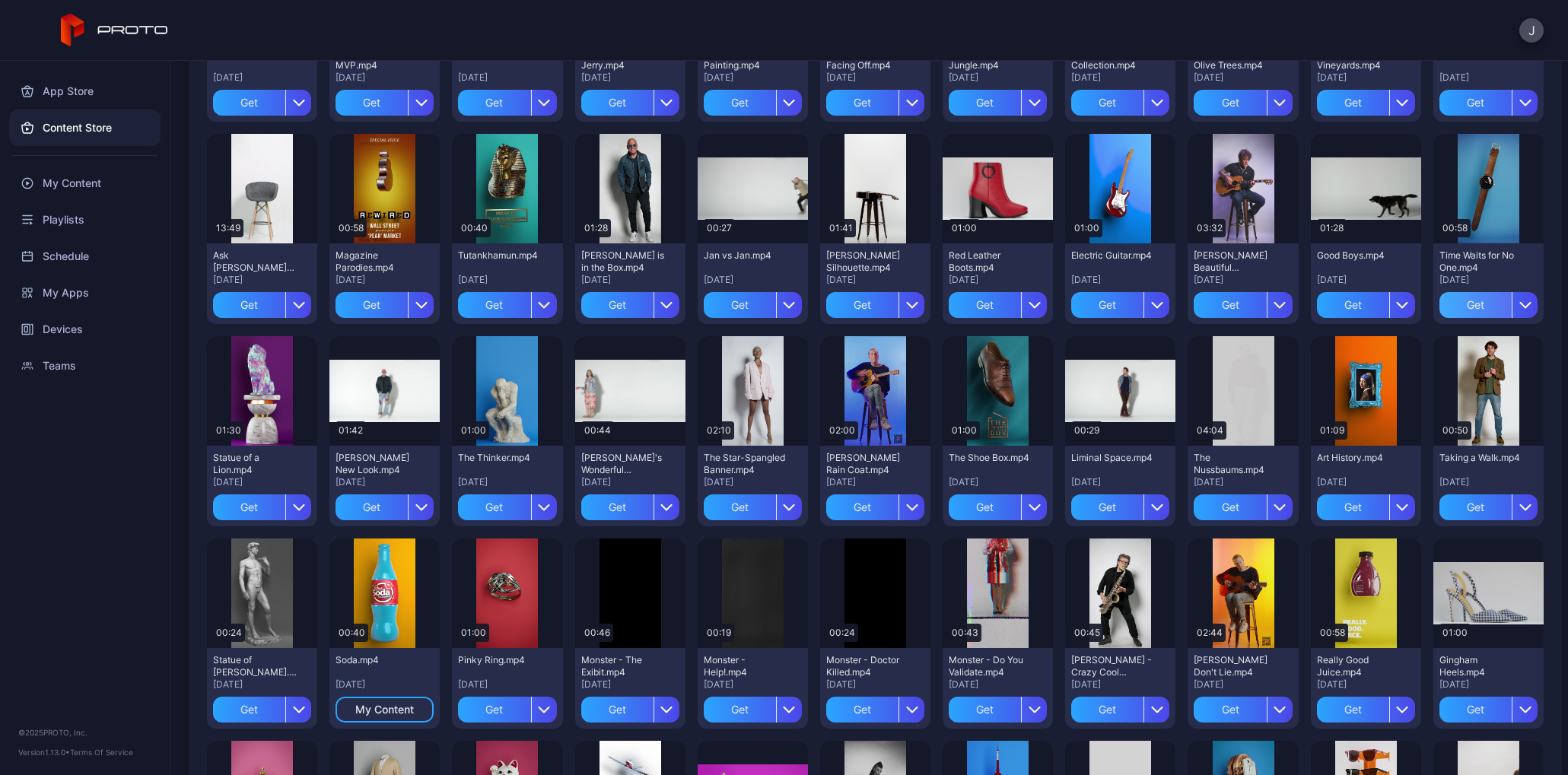
scroll to position [680, 0]
click at [286, 510] on div "Get" at bounding box center [249, 507] width 73 height 26
click at [73, 183] on div "My Content" at bounding box center [84, 183] width 151 height 37
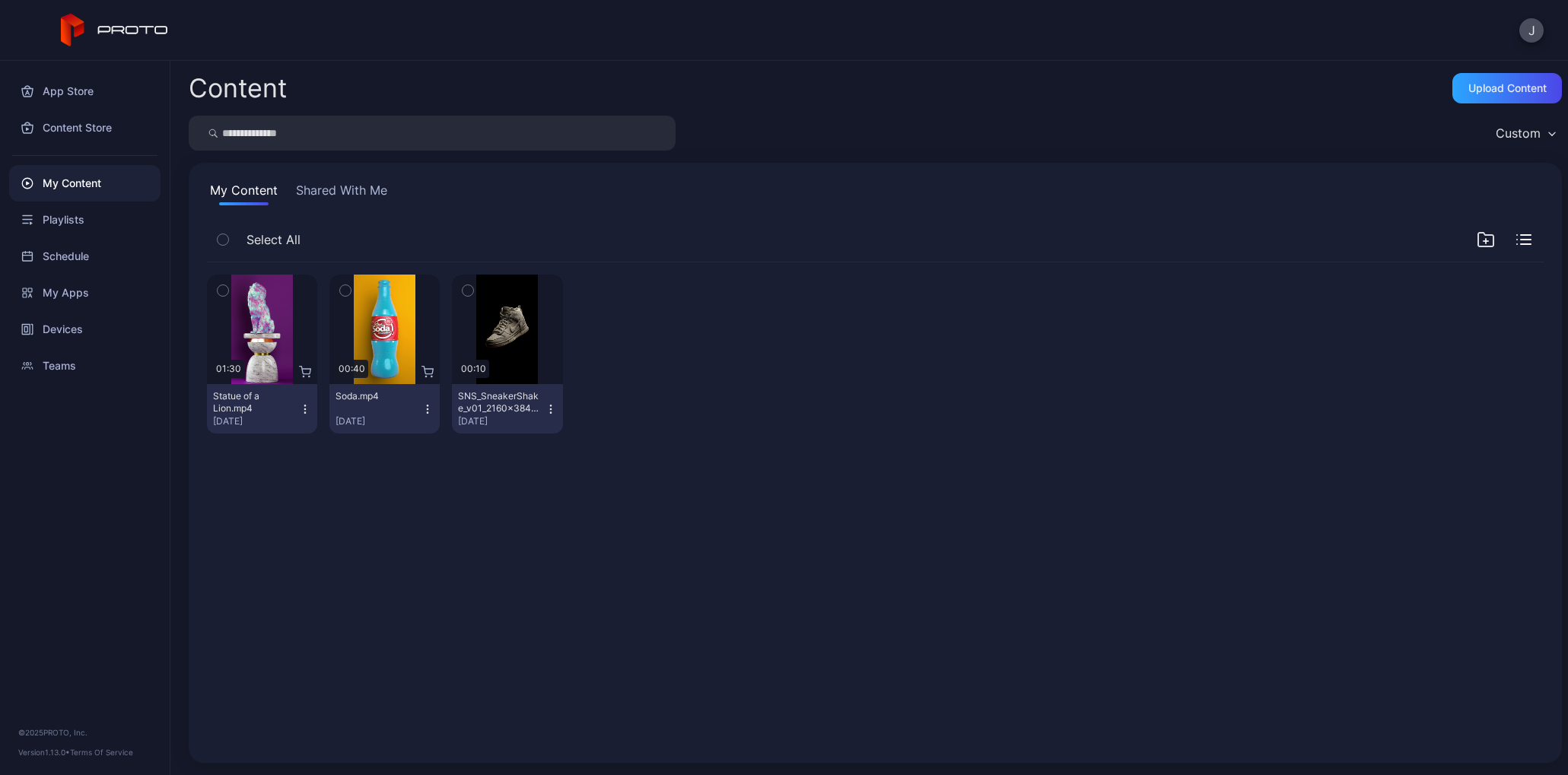
click at [235, 299] on button "button" at bounding box center [223, 290] width 32 height 32
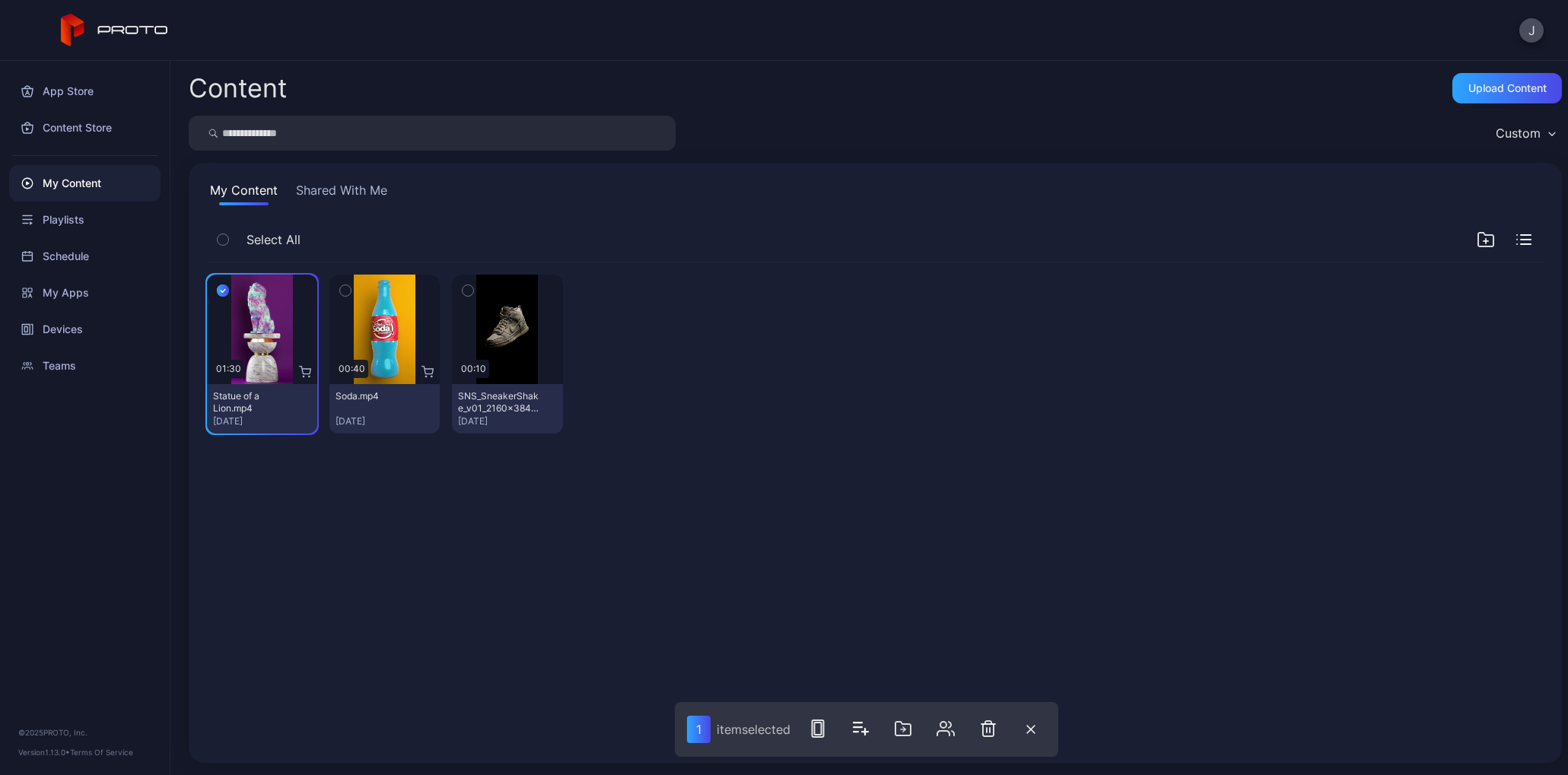
click at [362, 304] on button "button" at bounding box center [345, 290] width 32 height 32
click at [1483, 84] on div "Upload Content" at bounding box center [1508, 88] width 78 height 12
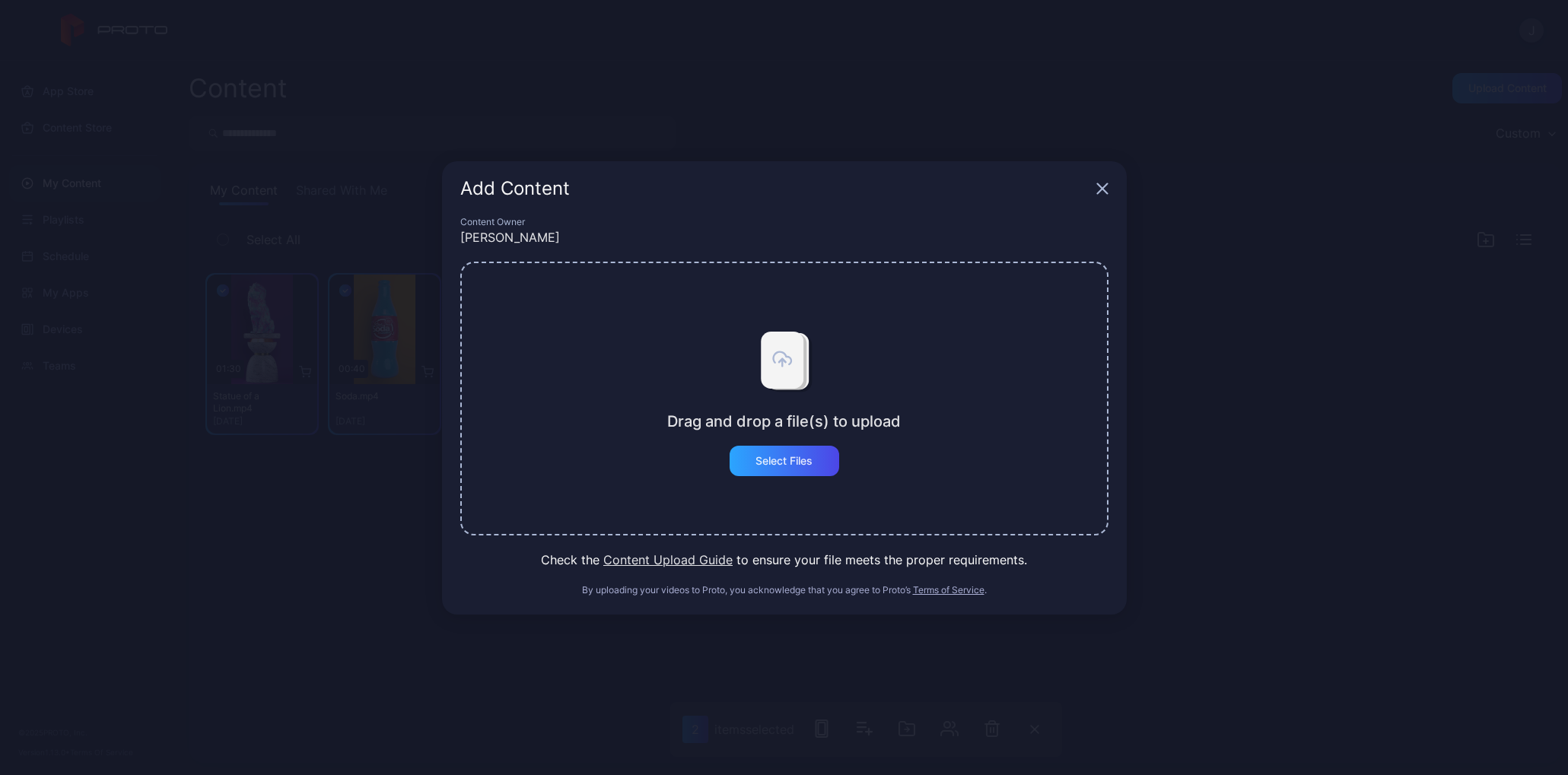
click at [1095, 199] on div "Add Content" at bounding box center [784, 188] width 685 height 55
click at [1102, 195] on div "Add Content" at bounding box center [784, 188] width 685 height 55
click at [1104, 188] on icon "button" at bounding box center [1102, 188] width 10 height 10
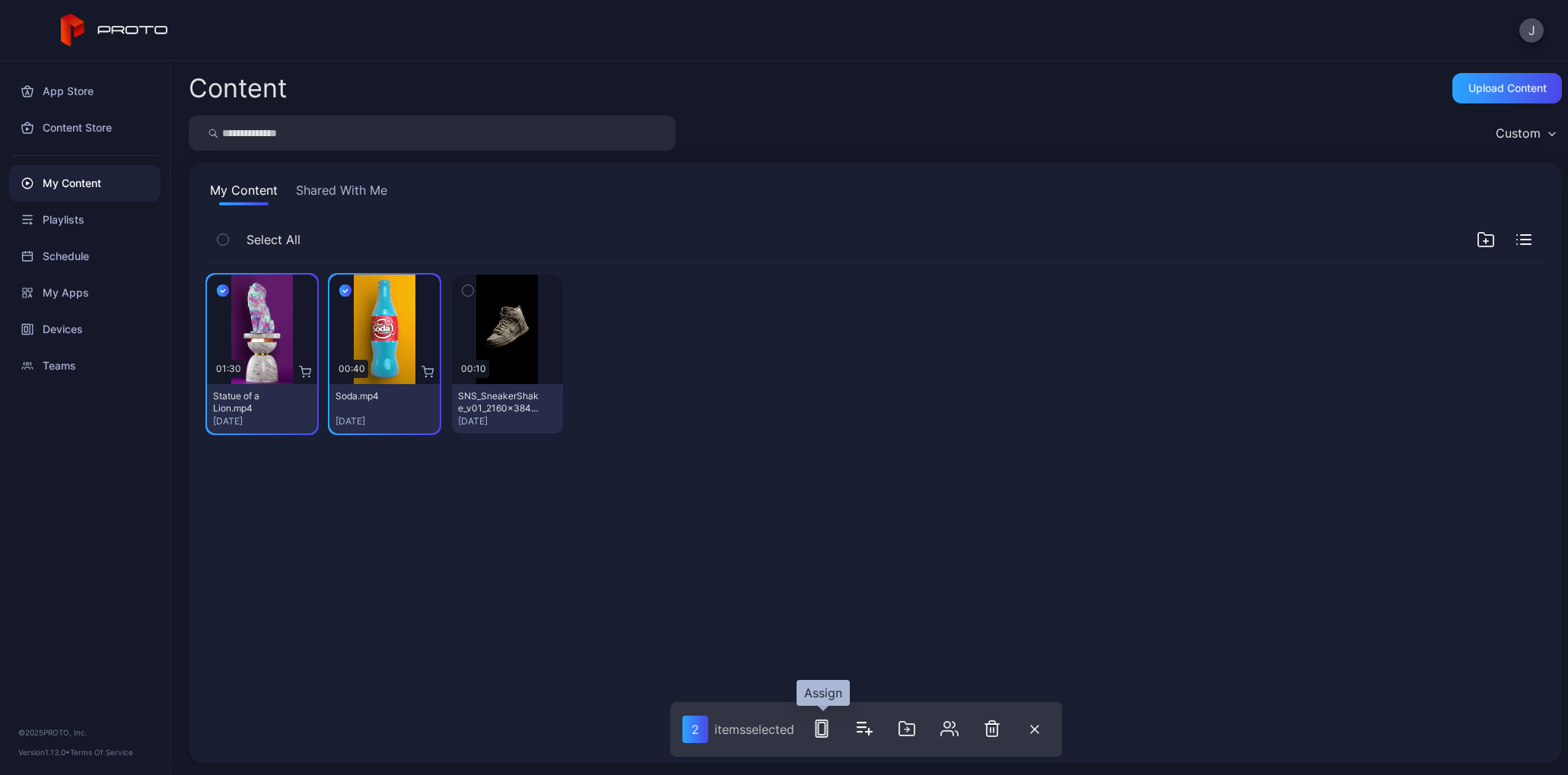
click at [825, 733] on icon "button" at bounding box center [822, 728] width 18 height 18
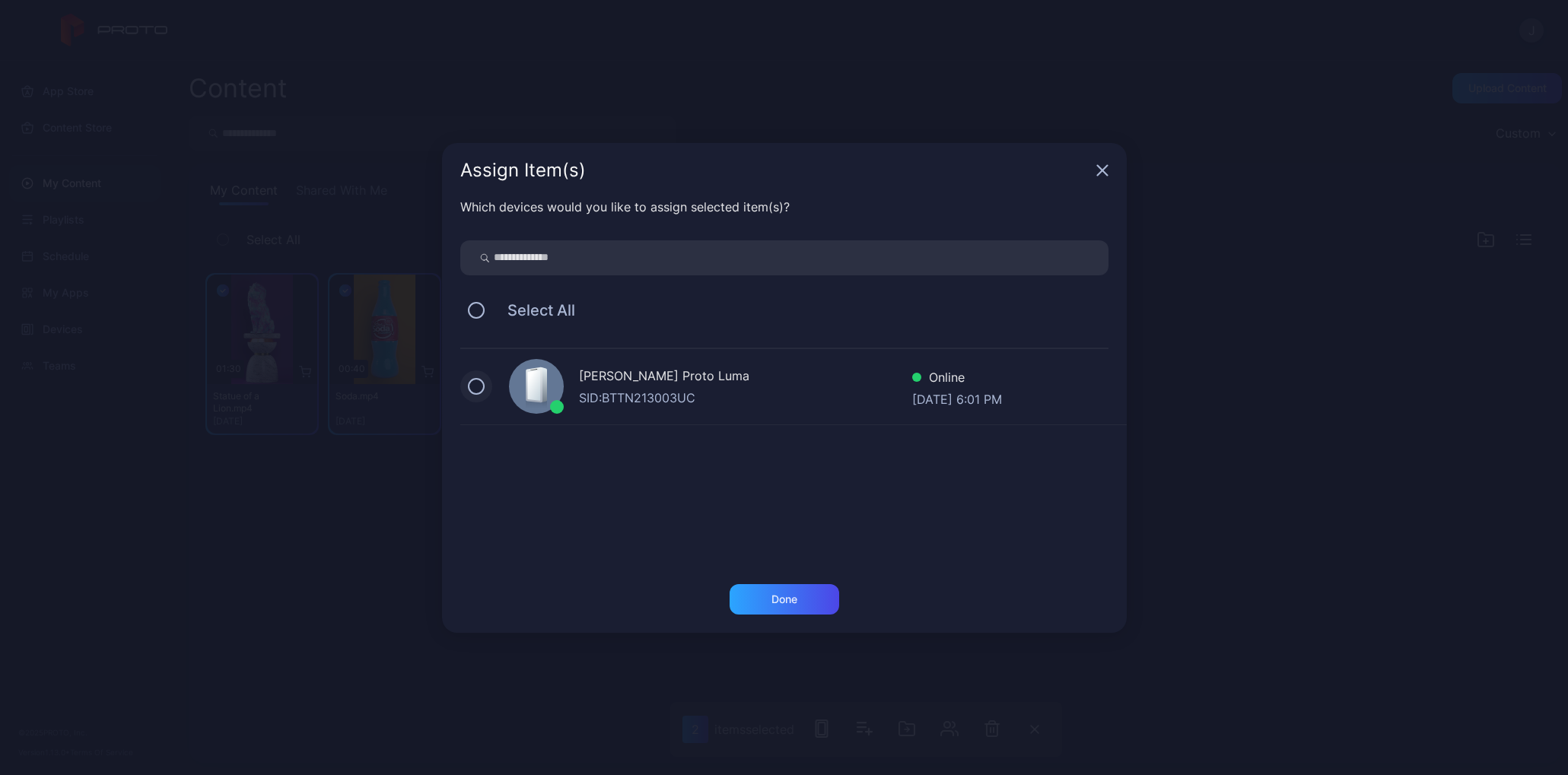
click at [477, 384] on button at bounding box center [476, 386] width 17 height 17
click at [766, 594] on div "Done" at bounding box center [784, 599] width 109 height 30
